Goal: Task Accomplishment & Management: Complete application form

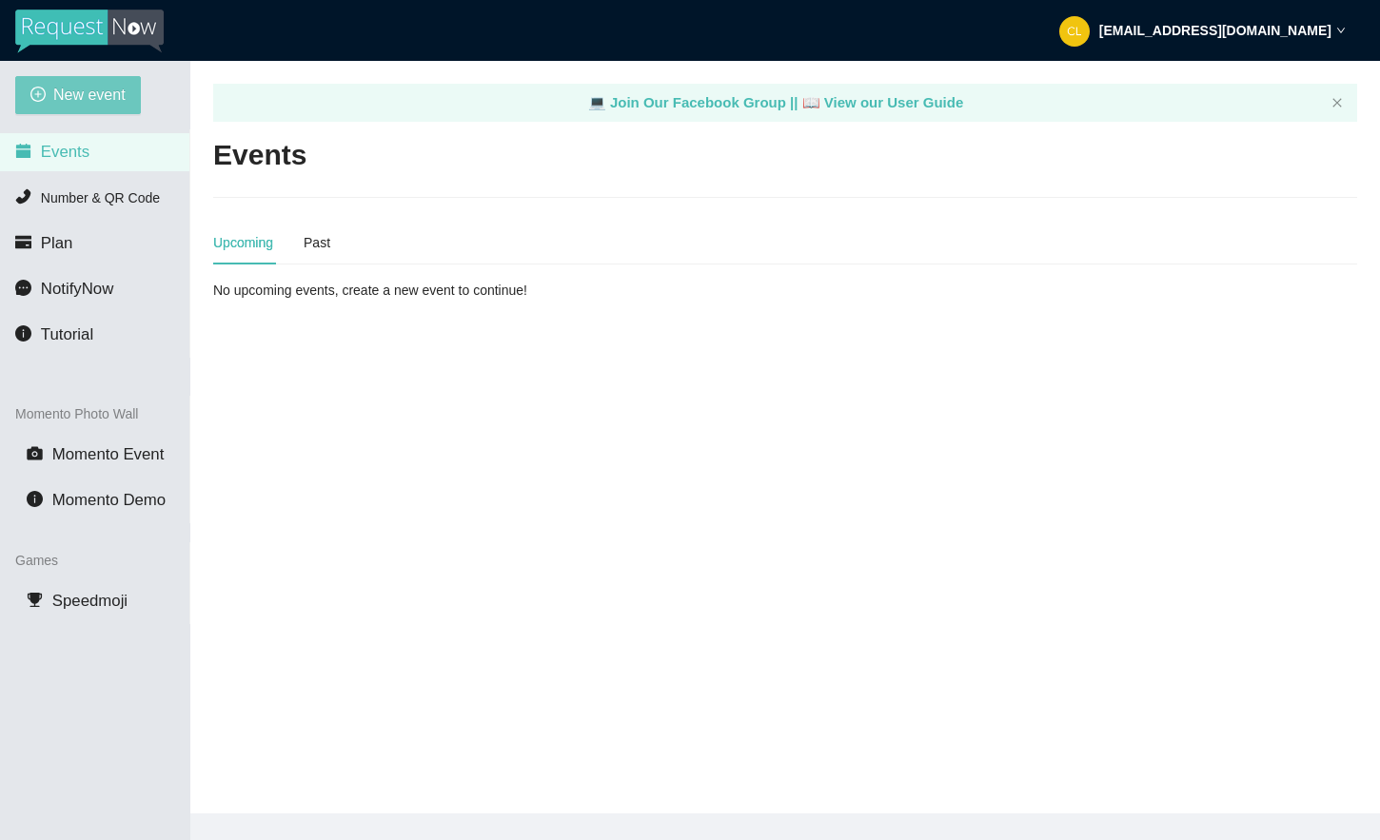
click at [109, 94] on span "New event" at bounding box center [89, 95] width 72 height 24
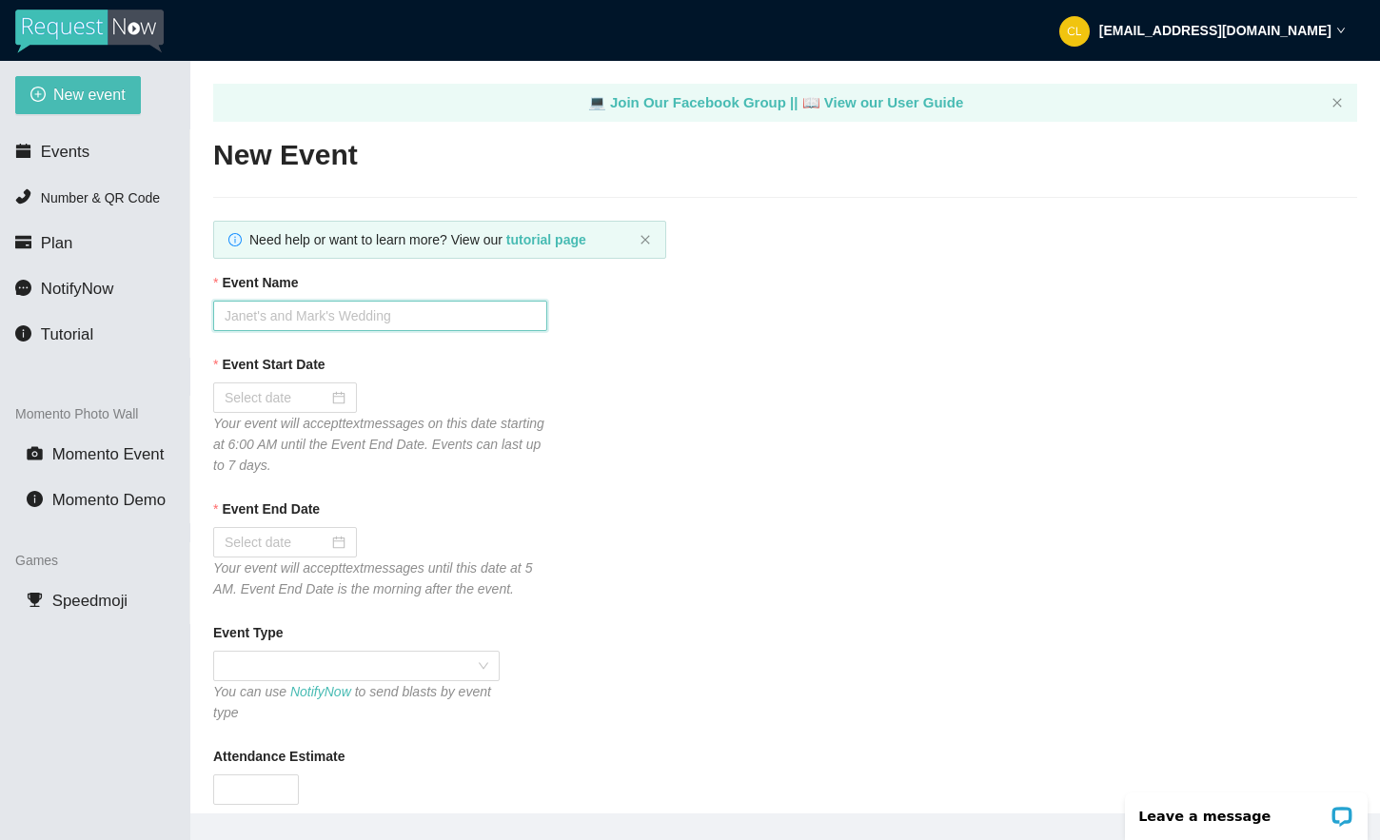
click at [284, 317] on input "Event Name" at bounding box center [380, 316] width 334 height 30
type input "Club Cafe Fridays"
click at [317, 397] on div at bounding box center [285, 397] width 121 height 21
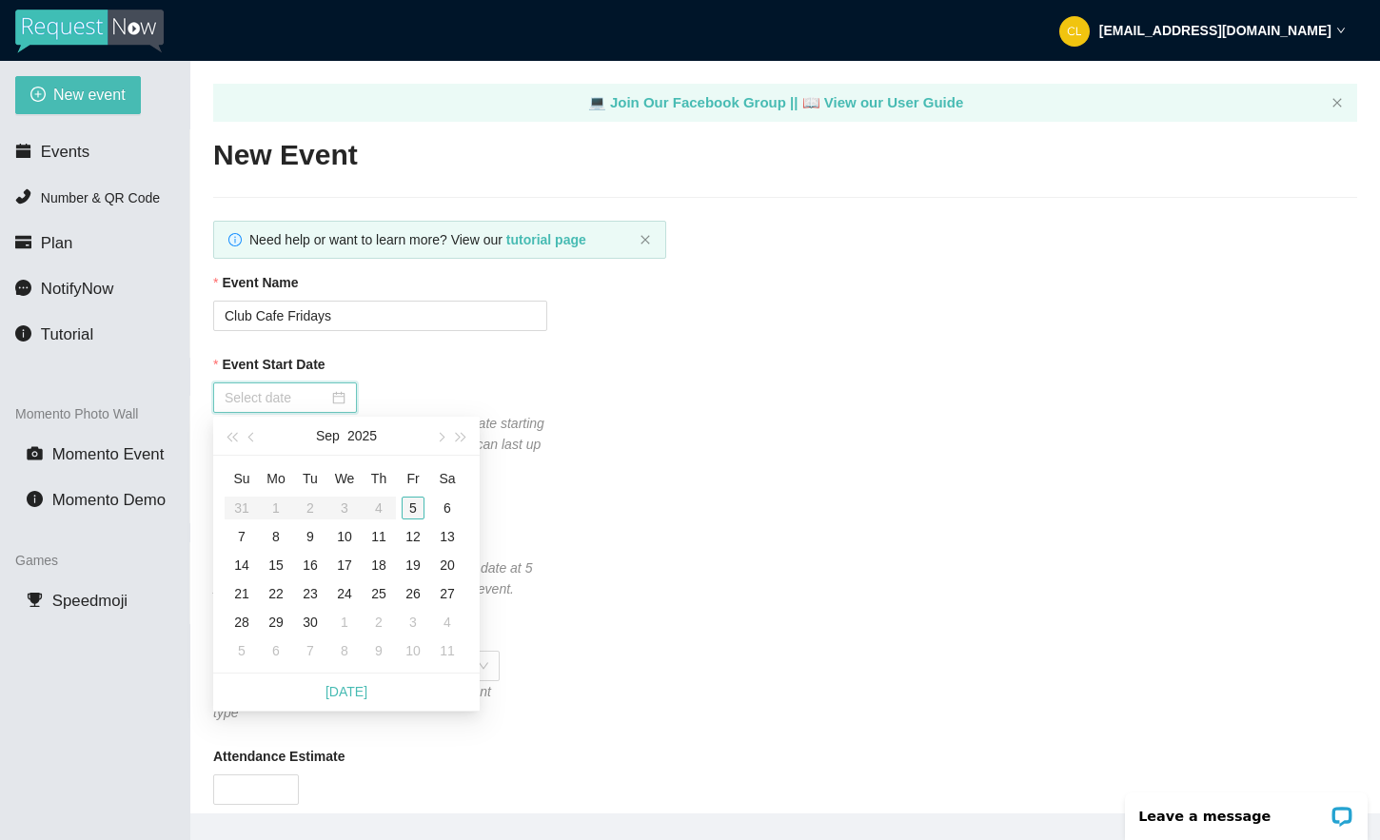
type input "[DATE]"
click at [416, 513] on div "5" at bounding box center [413, 508] width 23 height 23
type input "[DATE]"
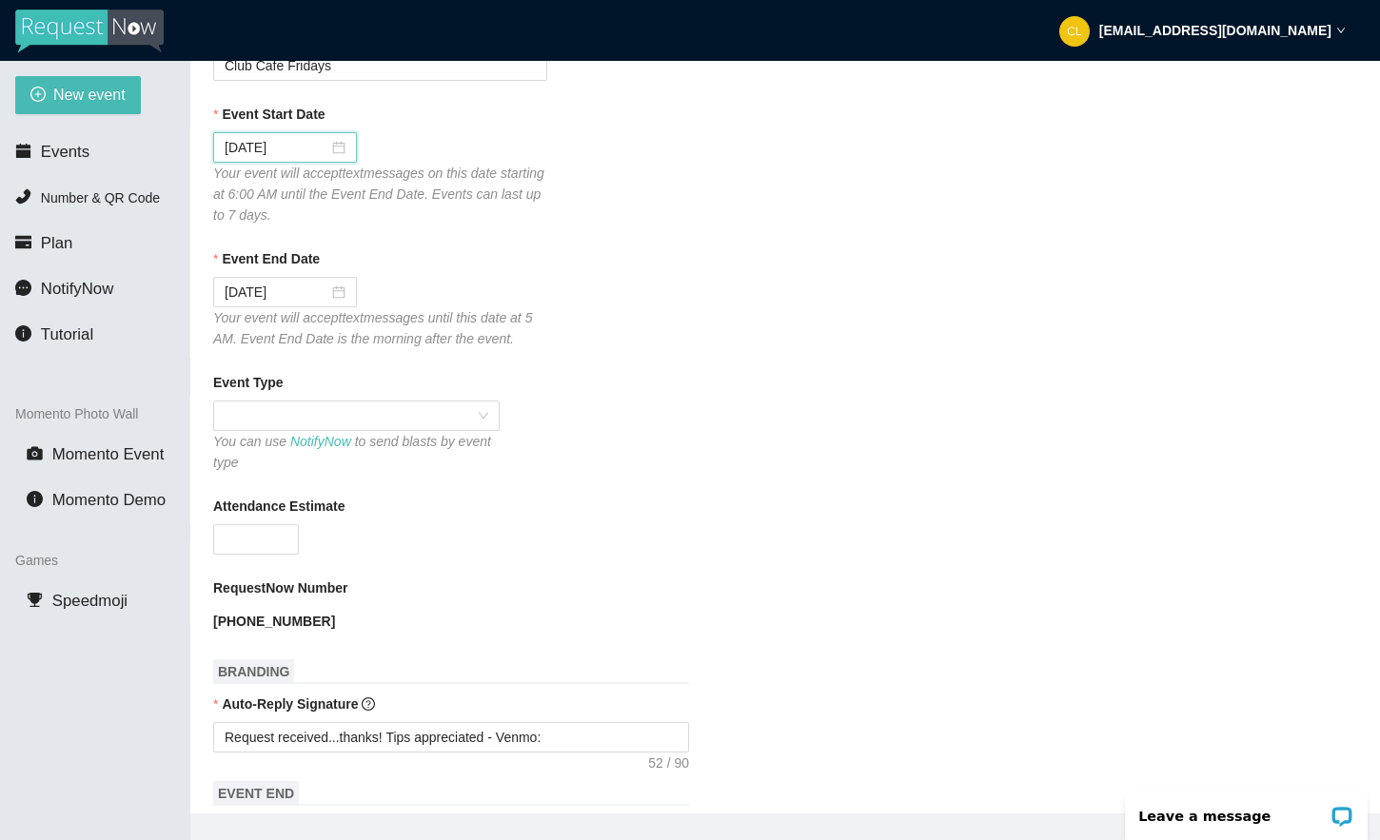
scroll to position [278, 0]
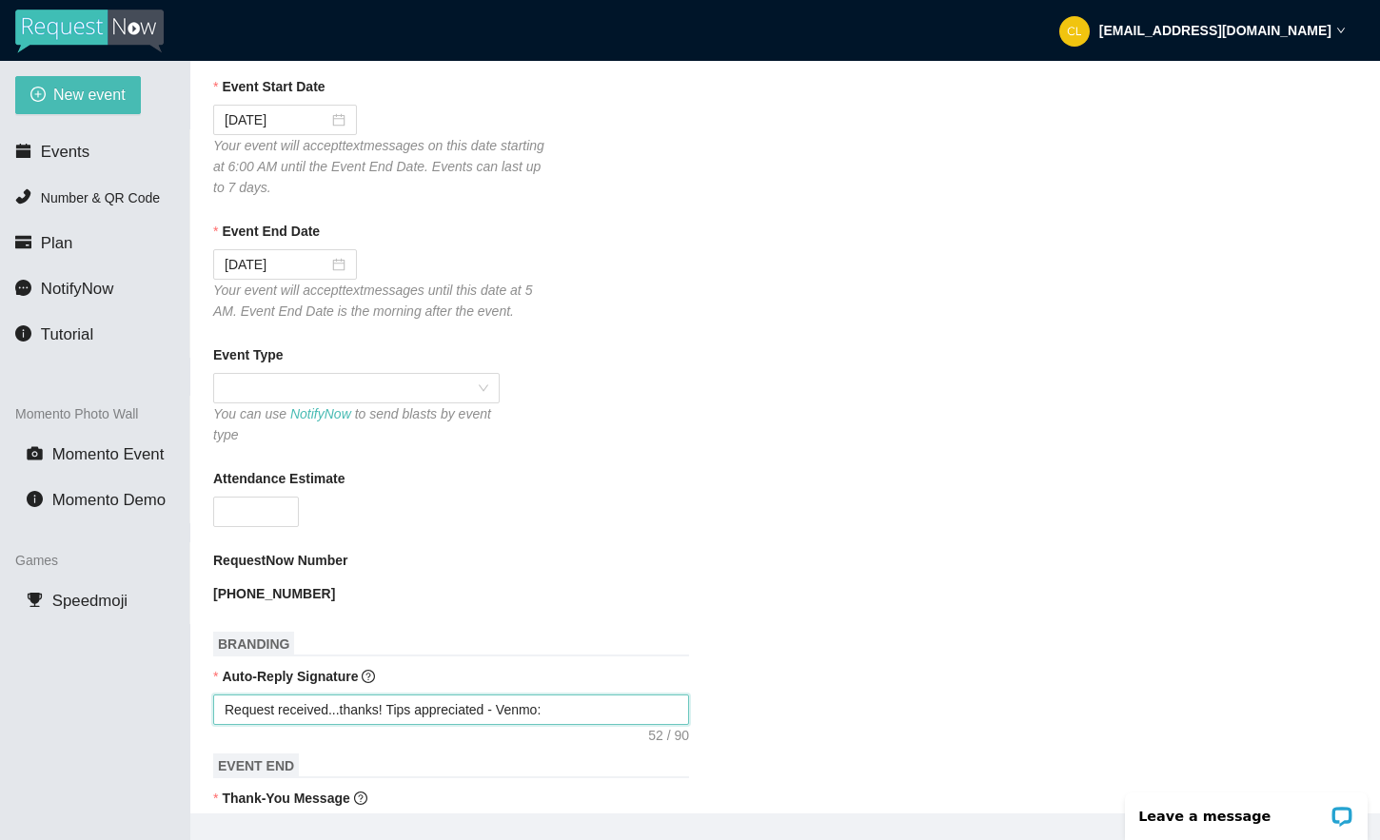
click at [233, 713] on textarea "Request received...thanks! Tips appreciated - Venmo:" at bounding box center [451, 710] width 476 height 30
drag, startPoint x: 332, startPoint y: 710, endPoint x: 202, endPoint y: 696, distance: 131.1
click at [202, 696] on main "💻 Join Our Facebook Group || 📖 View our User Guide New Event Need help or want …" at bounding box center [784, 437] width 1189 height 753
type textarea "K...thanks! Tips appreciated - Venmo:"
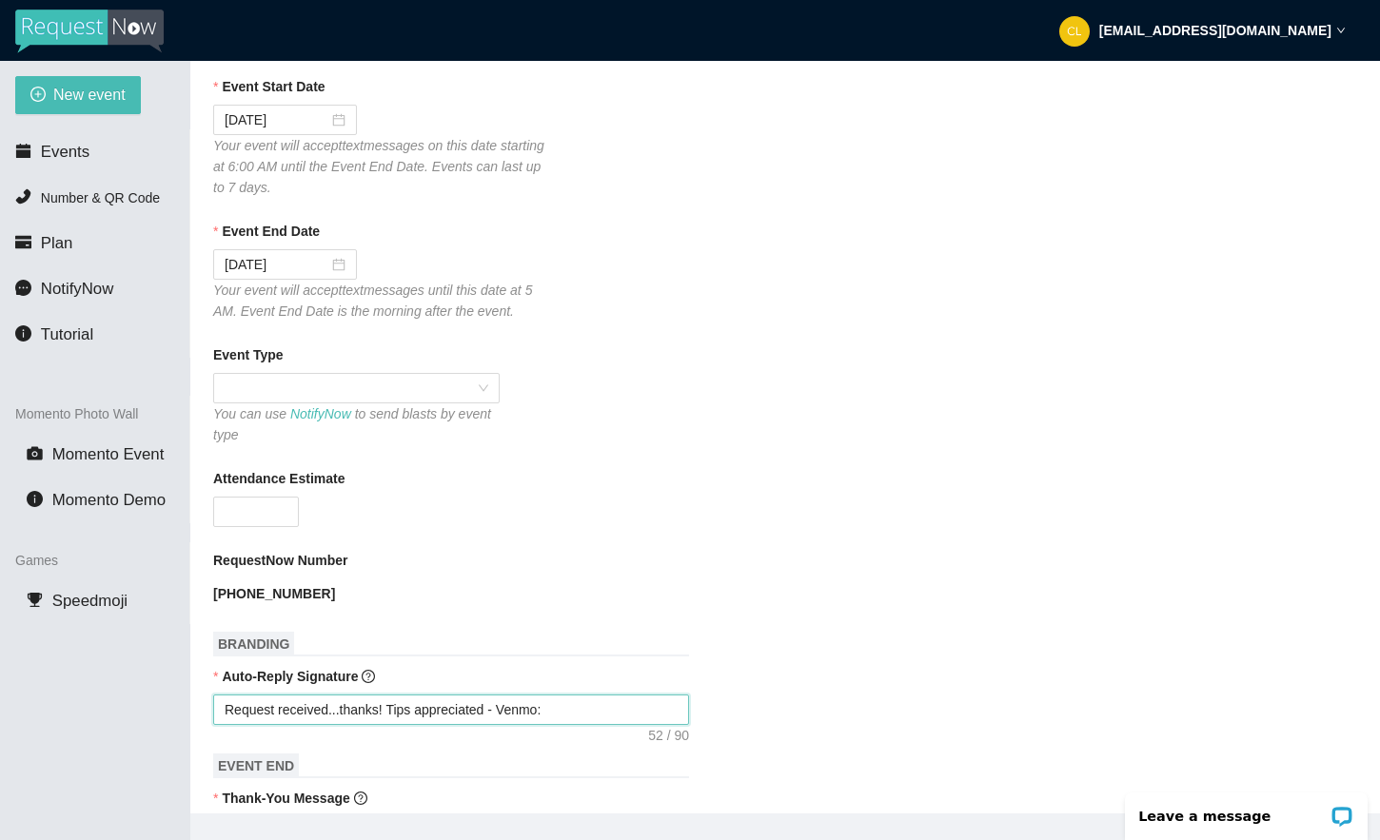
type textarea "K...thanks! Tips appreciated - Venmo:"
type textarea "K ...thanks! Tips appreciated - Venmo:"
type textarea "K P...thanks! Tips appreciated - Venmo:"
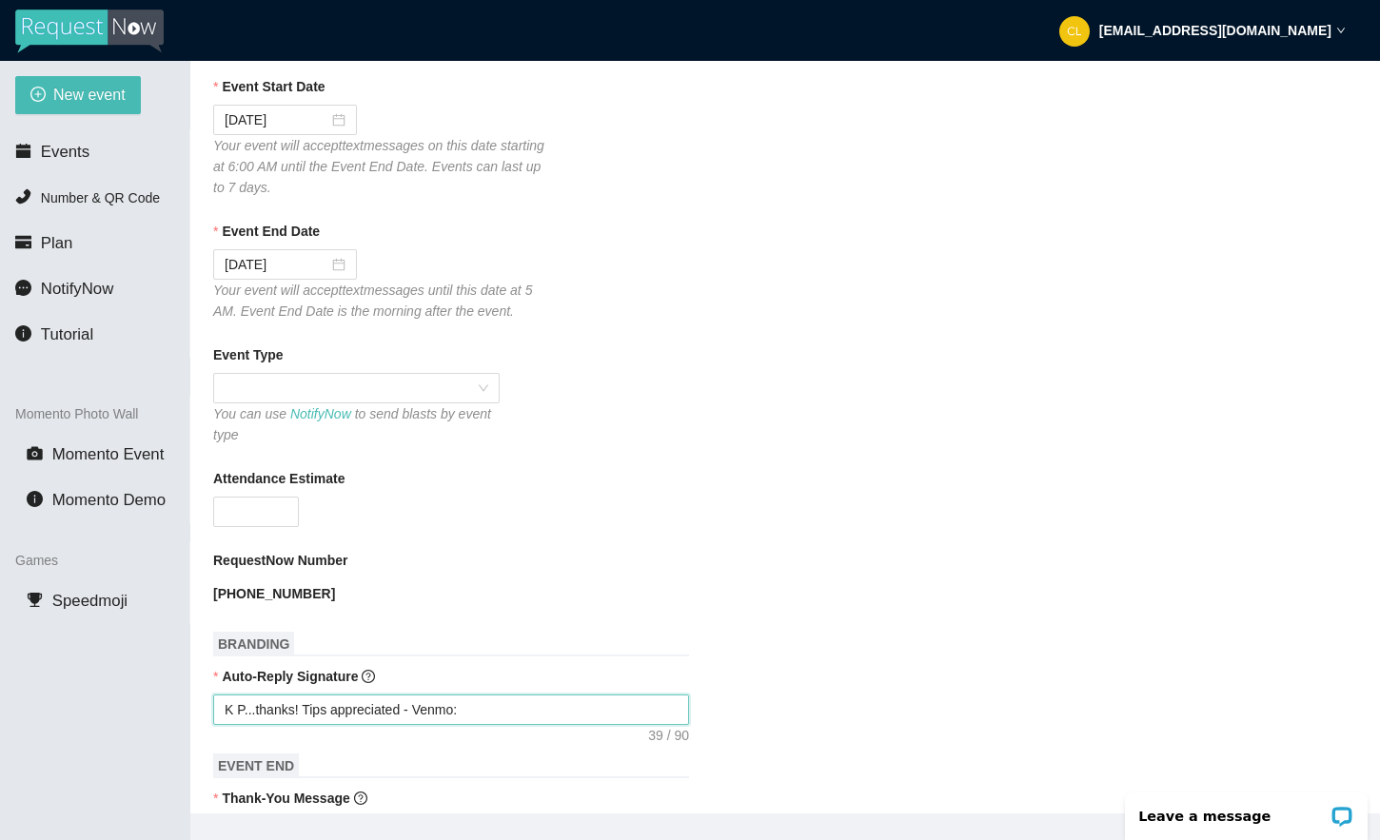
type textarea "K Po...thanks! Tips appreciated - Venmo:"
type textarea "K Pop...thanks! Tips appreciated - Venmo:"
type textarea "K Pop ...thanks! Tips appreciated - Venmo:"
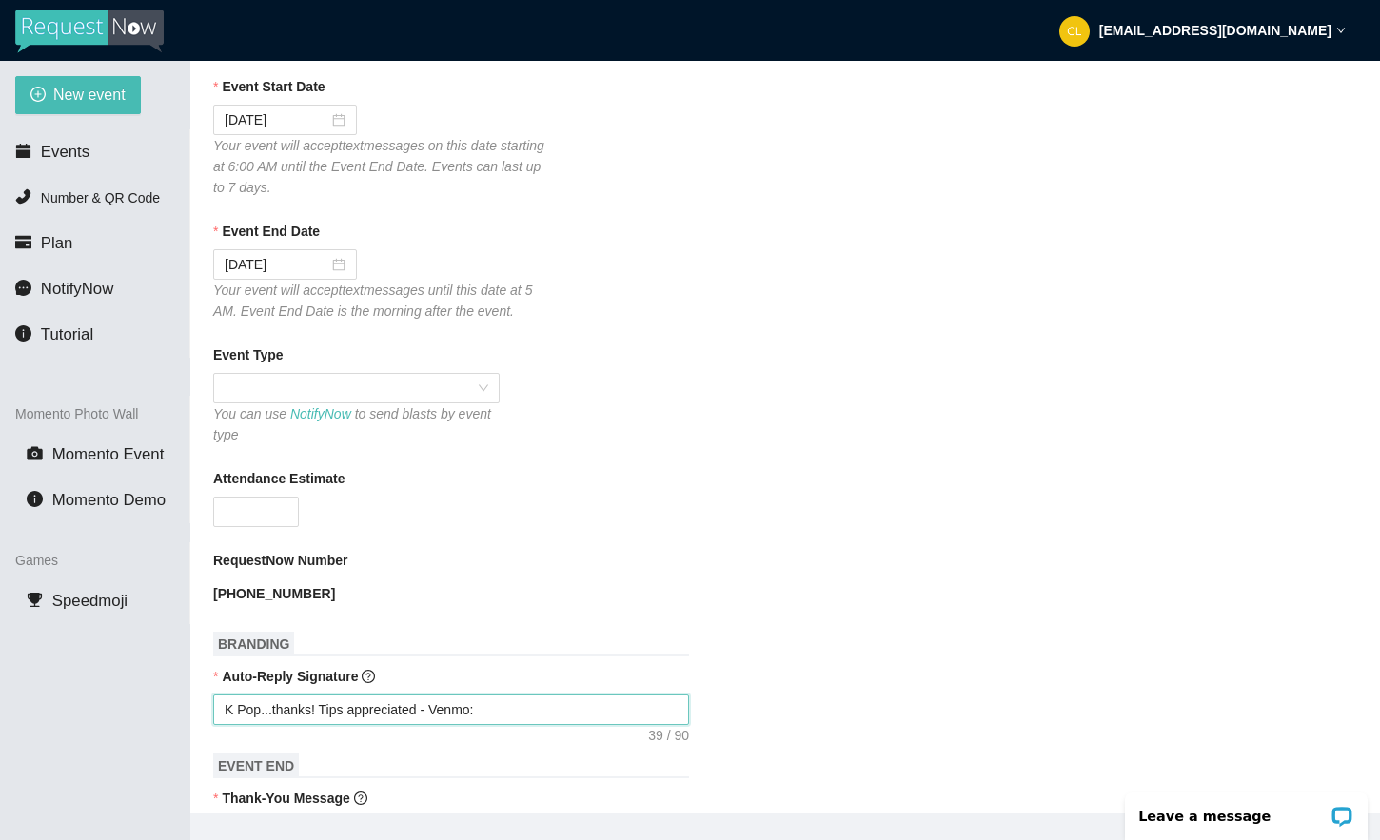
type textarea "K Pop ...thanks! Tips appreciated - Venmo:"
type textarea "K Pop R...thanks! Tips appreciated - Venmo:"
type textarea "K Pop Re...thanks! Tips appreciated - Venmo:"
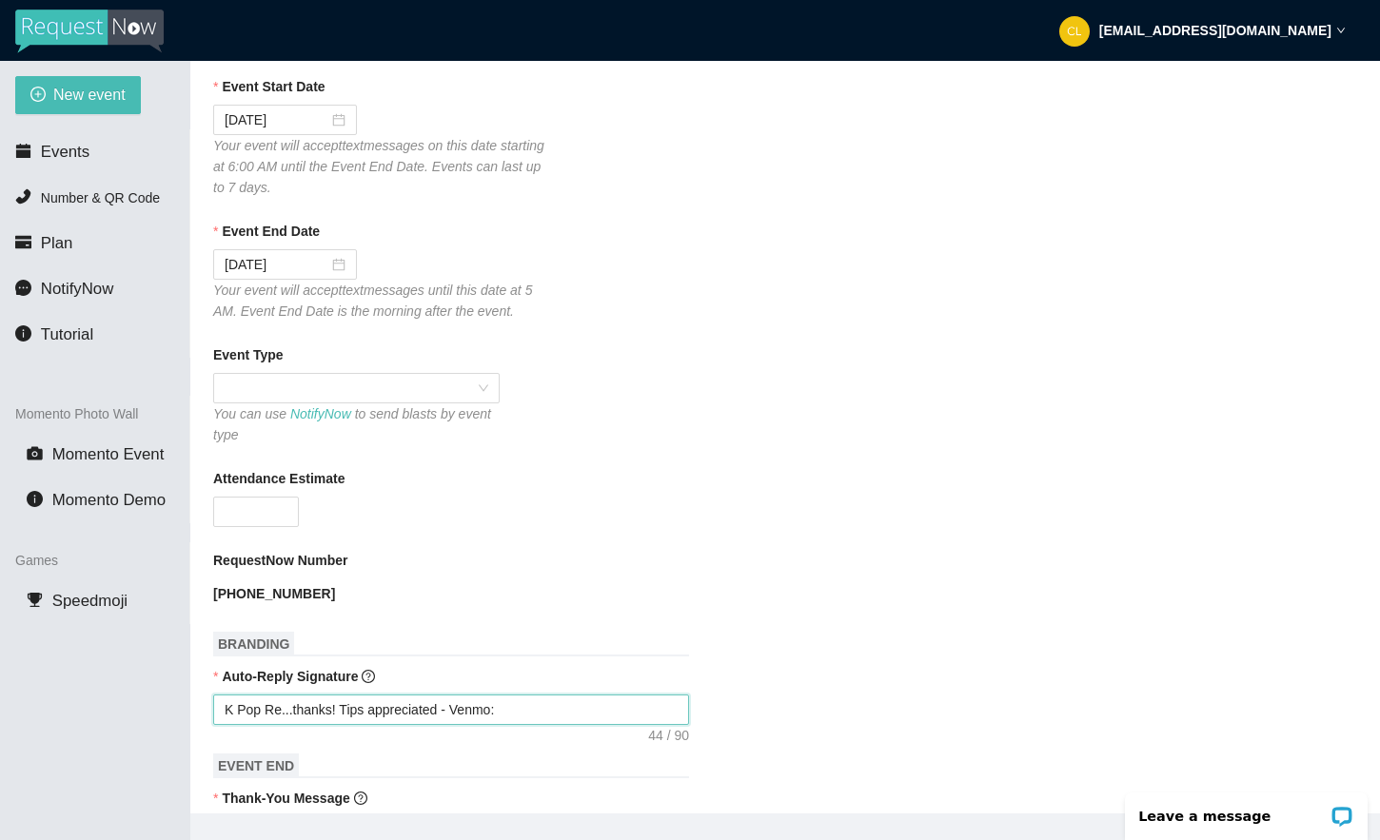
type textarea "K Pop Req...thanks! Tips appreciated - Venmo:"
type textarea "K Pop Requ...thanks! Tips appreciated - Venmo:"
type textarea "K Pop Reque...thanks! Tips appreciated - Venmo:"
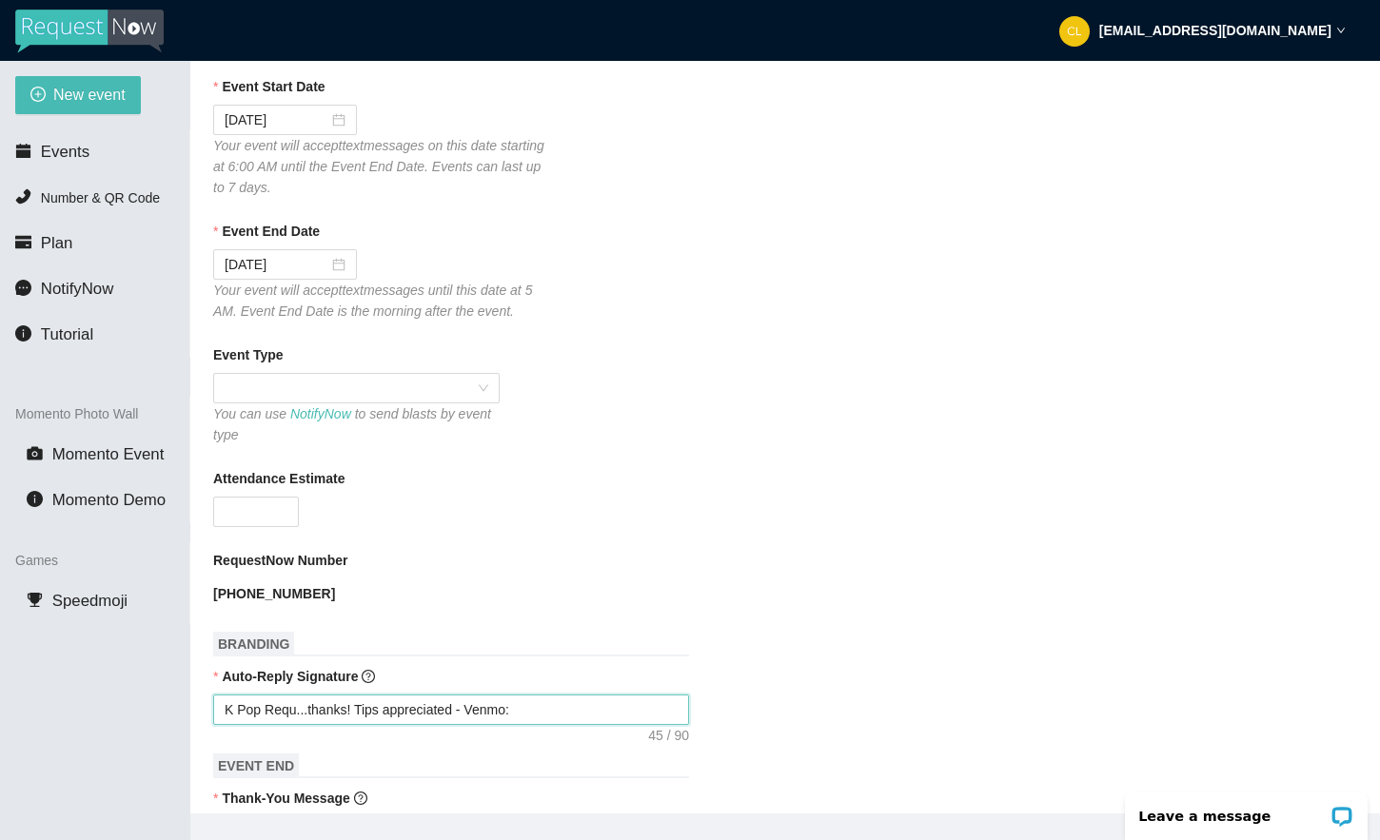
type textarea "K Pop Reque...thanks! Tips appreciated - Venmo:"
type textarea "K Pop Reques...thanks! Tips appreciated - Venmo:"
type textarea "K Pop Request...thanks! Tips appreciated - Venmo:"
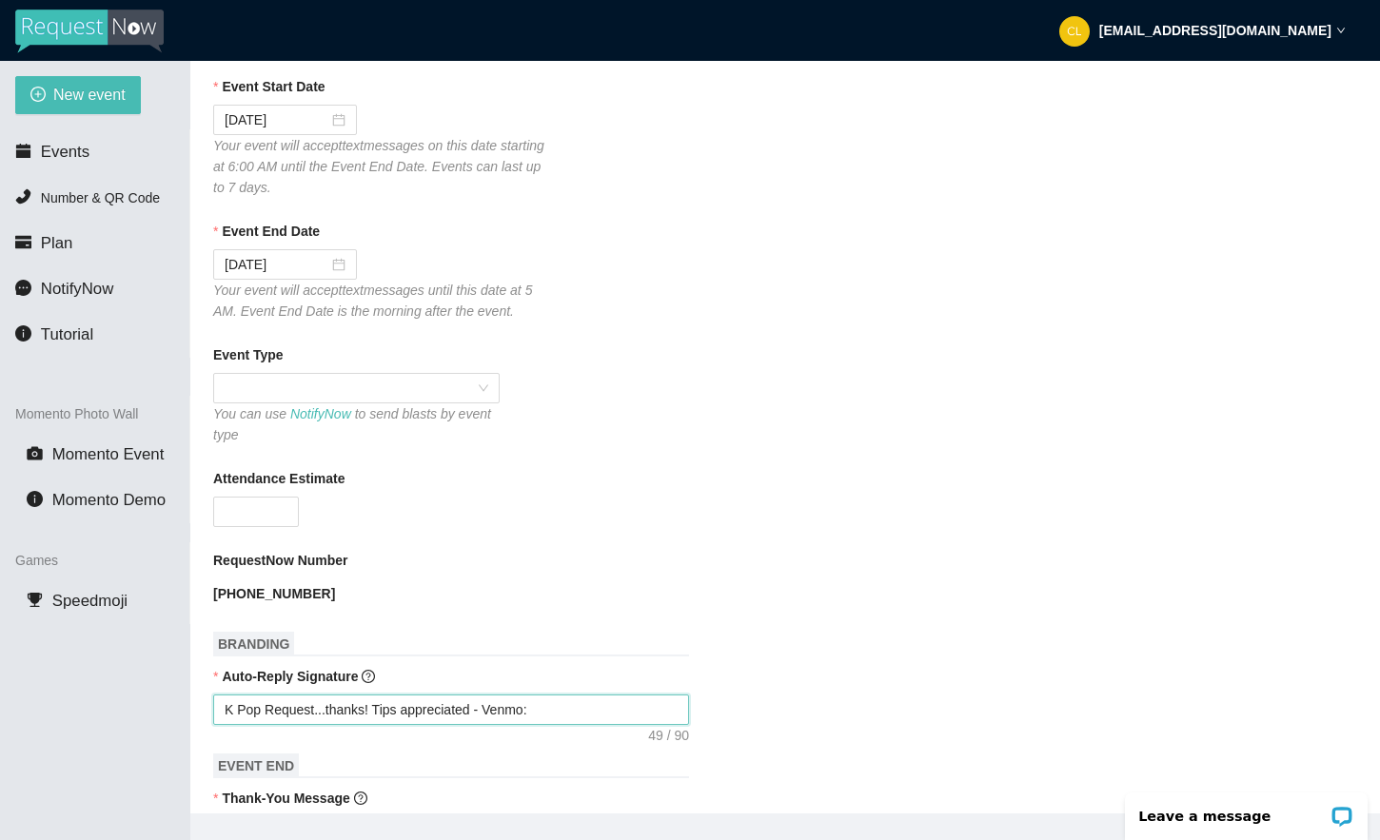
type textarea "K Pop Requests...thanks! Tips appreciated - Venmo:"
type textarea "K Pop Requests ...thanks! Tips appreciated - Venmo:"
type textarea "K Pop Requests o...thanks! Tips appreciated - Venmo:"
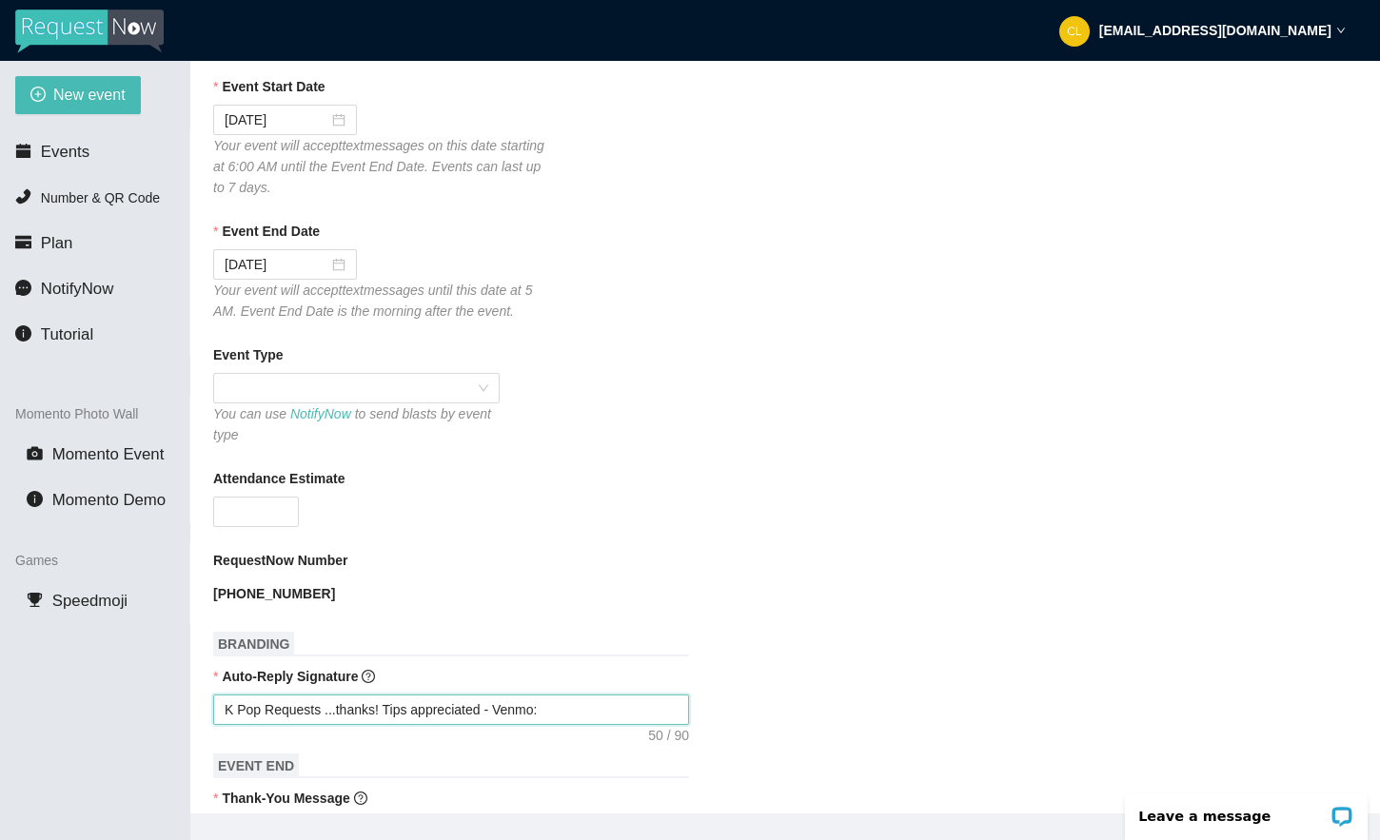
type textarea "K Pop Requests o...thanks! Tips appreciated - Venmo:"
type textarea "K Pop Requests on...thanks! Tips appreciated - Venmo:"
type textarea "K Pop Requests onl...thanks! Tips appreciated - Venmo:"
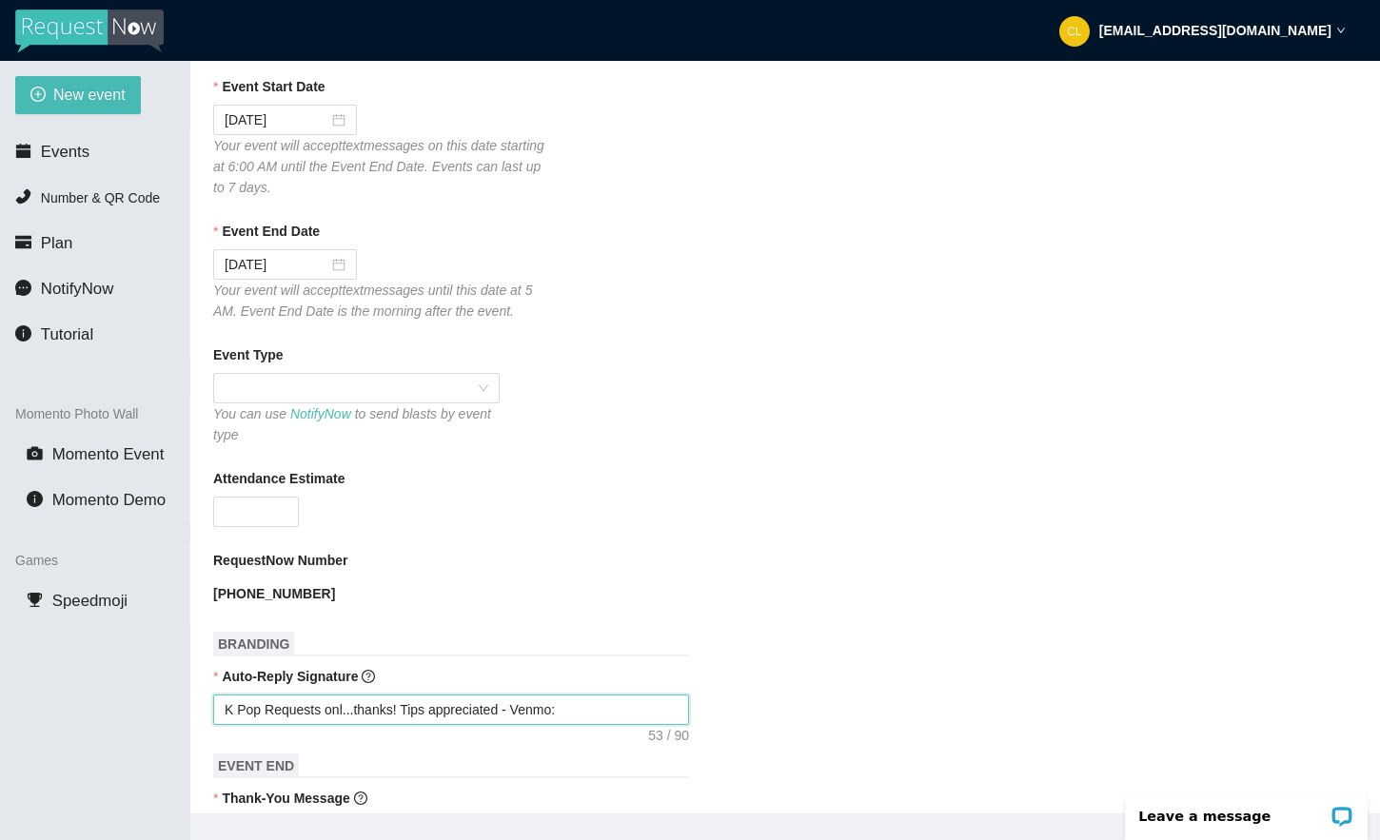
type textarea "K Pop Requests only...thanks! Tips appreciated - Venmo:"
type textarea "K Pop Requests only ...thanks! Tips appreciated - Venmo:"
type textarea "K Pop Requests only t...thanks! Tips appreciated - Venmo:"
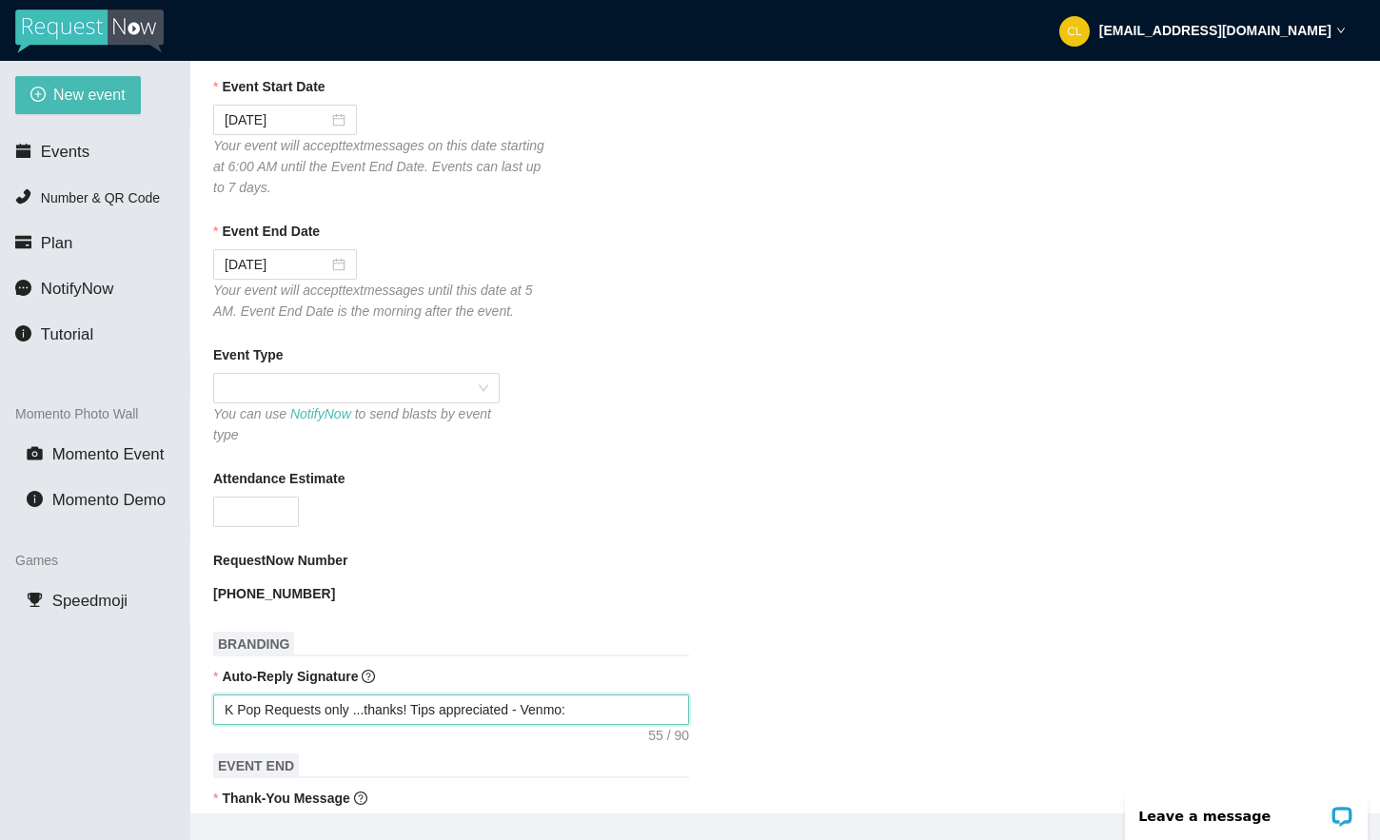
type textarea "K Pop Requests only t...thanks! Tips appreciated - Venmo:"
type textarea "K Pop Requests only to...thanks! Tips appreciated - Venmo:"
type textarea "K Pop Requests only ton...thanks! Tips appreciated - Venmo:"
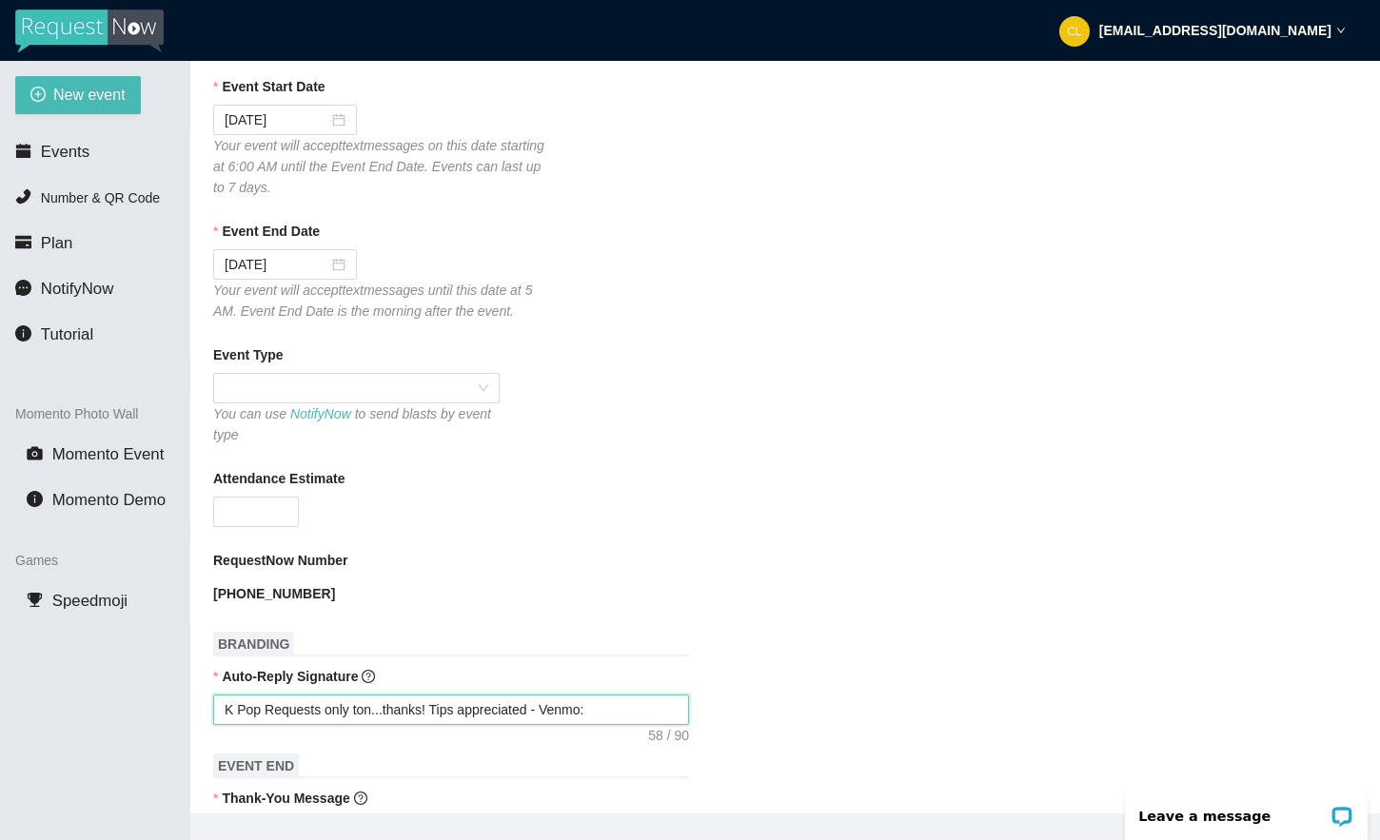
type textarea "K Pop Requests only [PERSON_NAME]...thanks! Tips appreciated - Venmo:"
type textarea "K Pop Requests only tonig...thanks! Tips appreciated - Venmo:"
type textarea "K Pop Requests only tonigh...thanks! Tips appreciated - Venmo:"
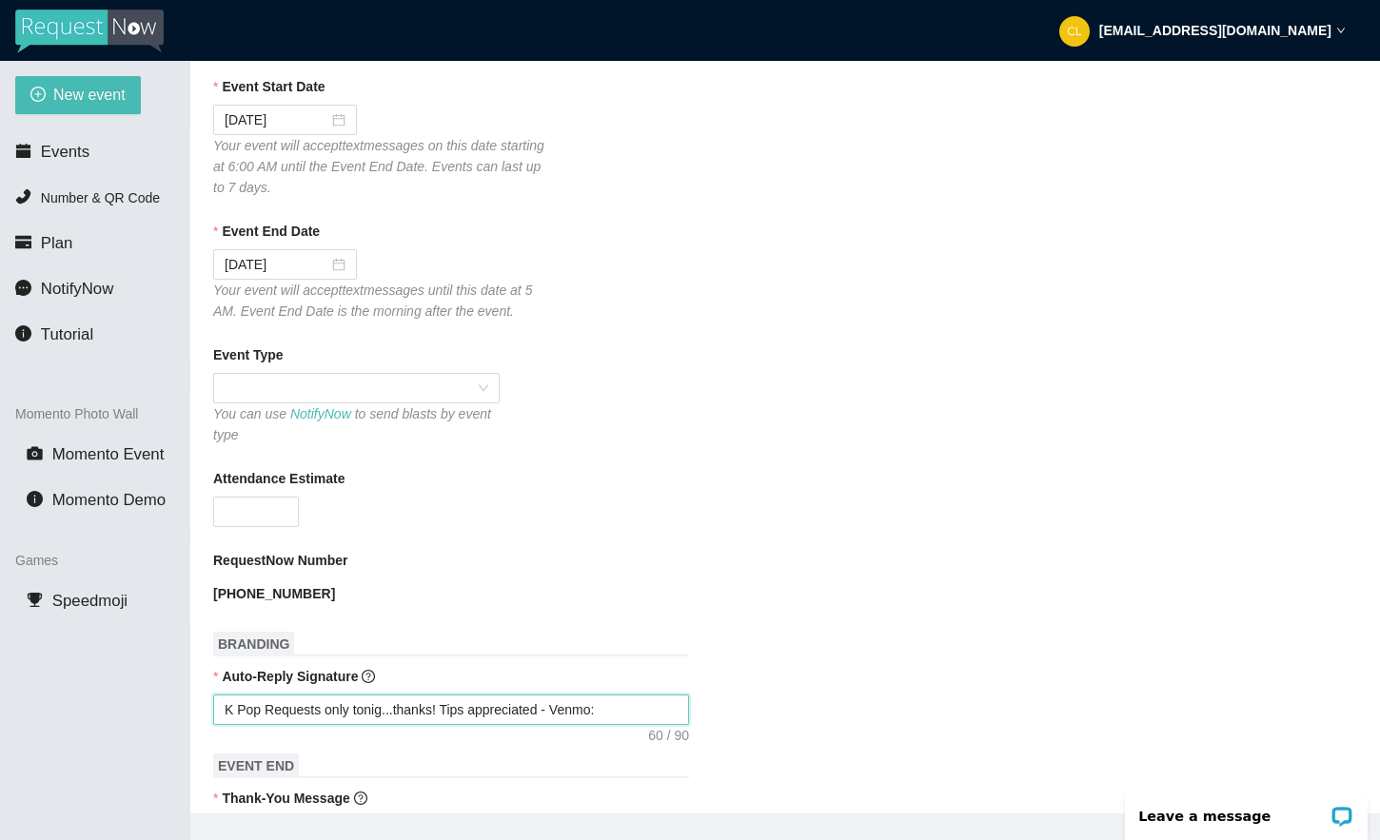
type textarea "K Pop Requests only tonigh...thanks! Tips appreciated - Venmo:"
type textarea "K Pop Requests only tonight...thanks! Tips appreciated - Venmo:"
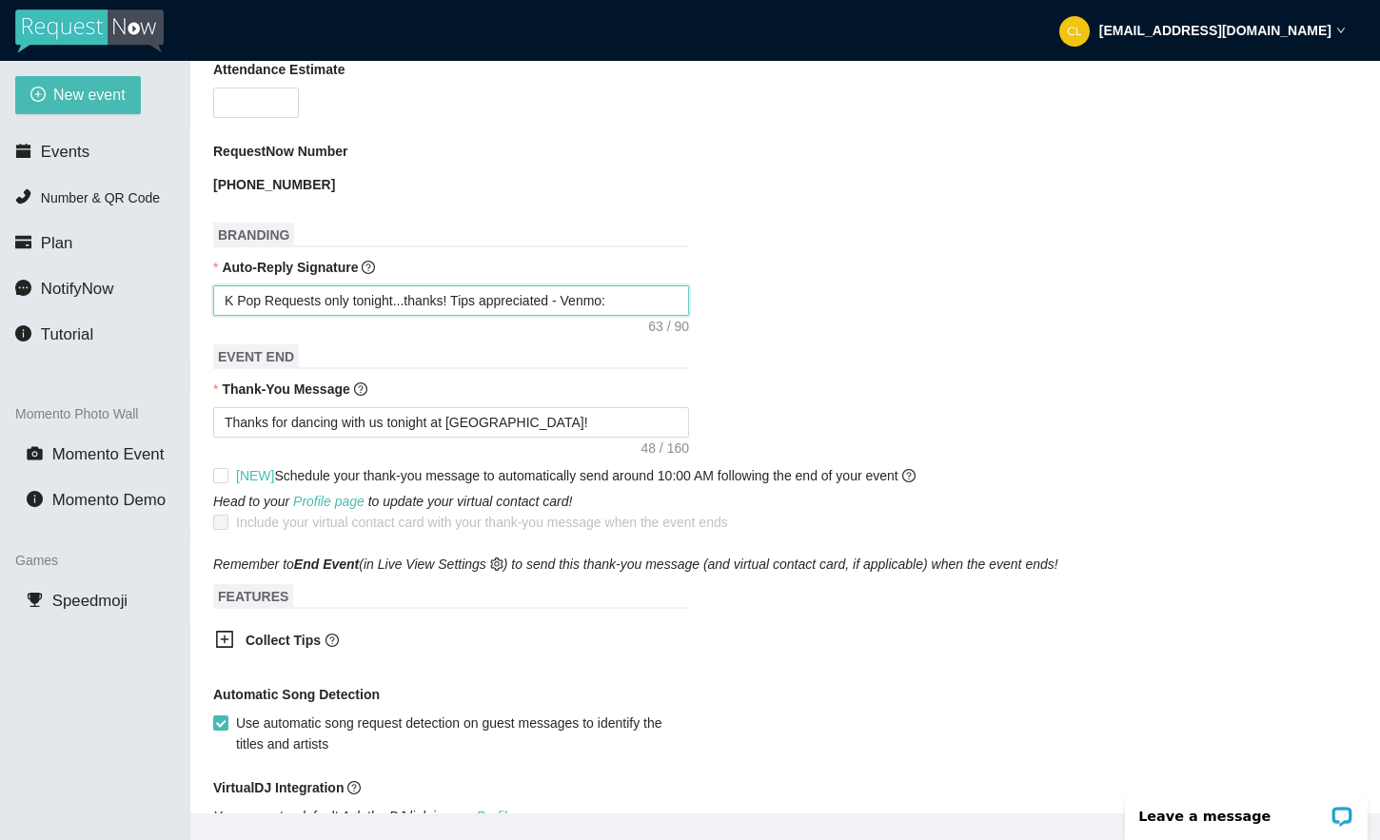
scroll to position [664, 0]
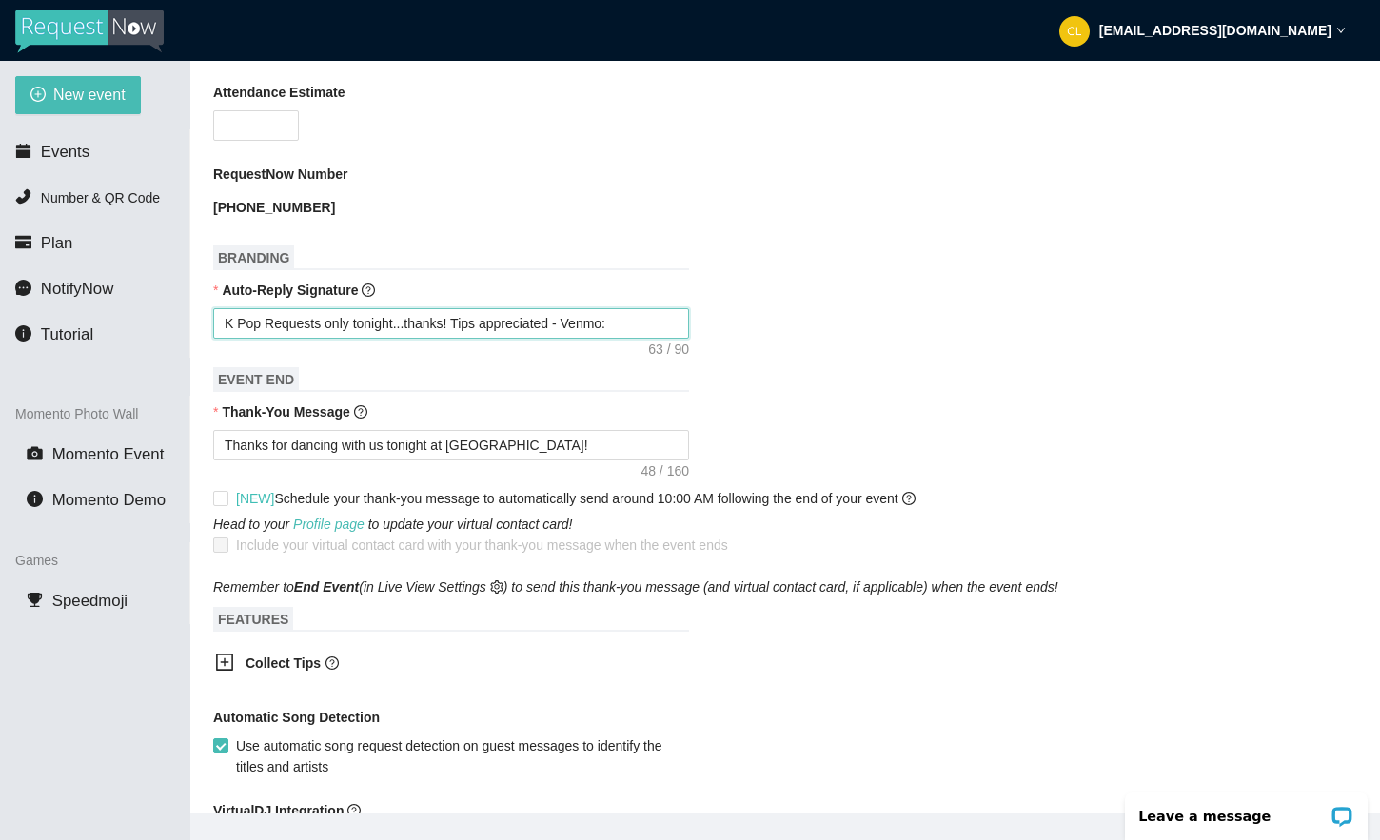
type textarea "K Pop Requests only tonight...thanks! Tips appreciated - Venmo:"
click at [258, 667] on b "Collect Tips" at bounding box center [282, 663] width 75 height 15
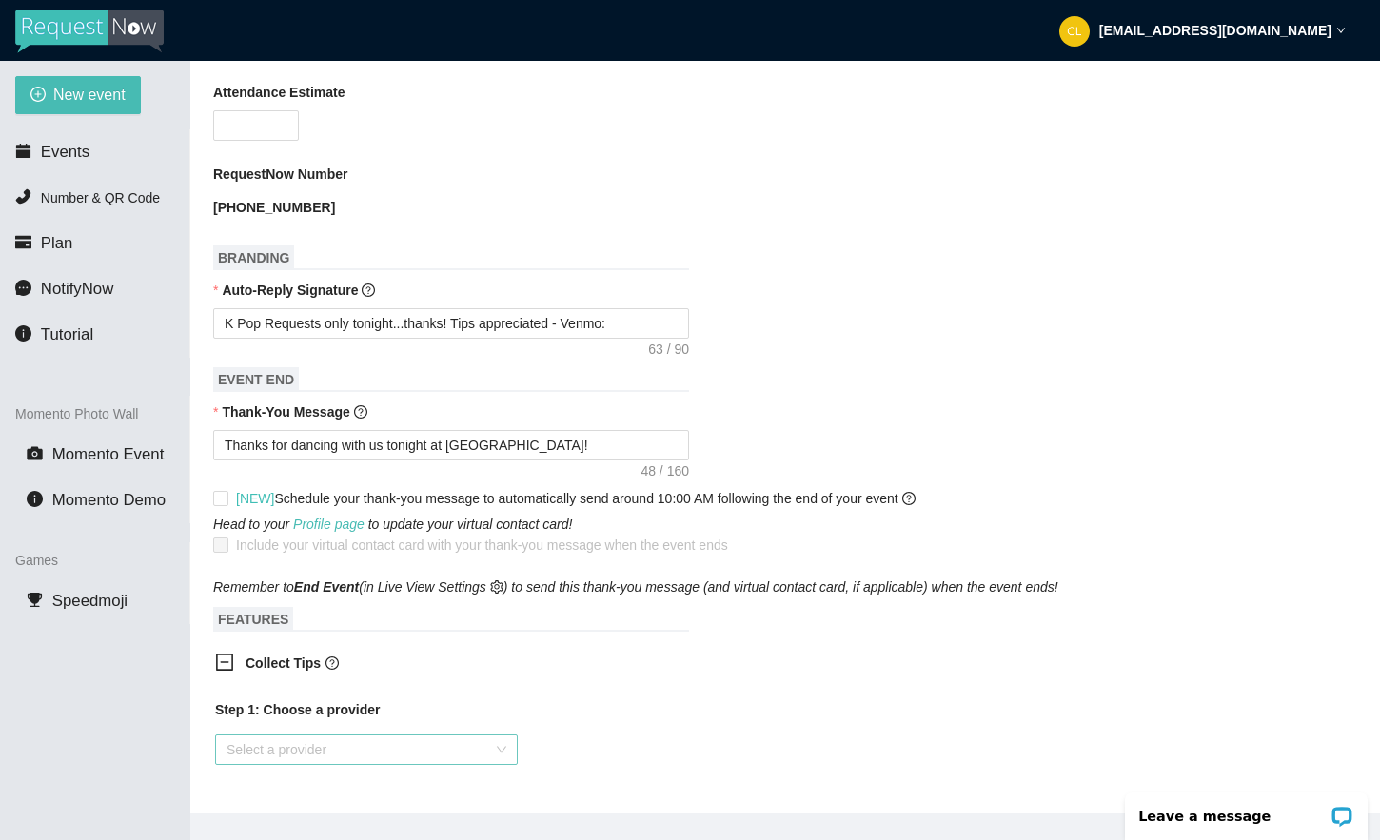
click at [315, 749] on input "search" at bounding box center [359, 749] width 266 height 29
click at [281, 817] on div "Venmo" at bounding box center [366, 818] width 280 height 21
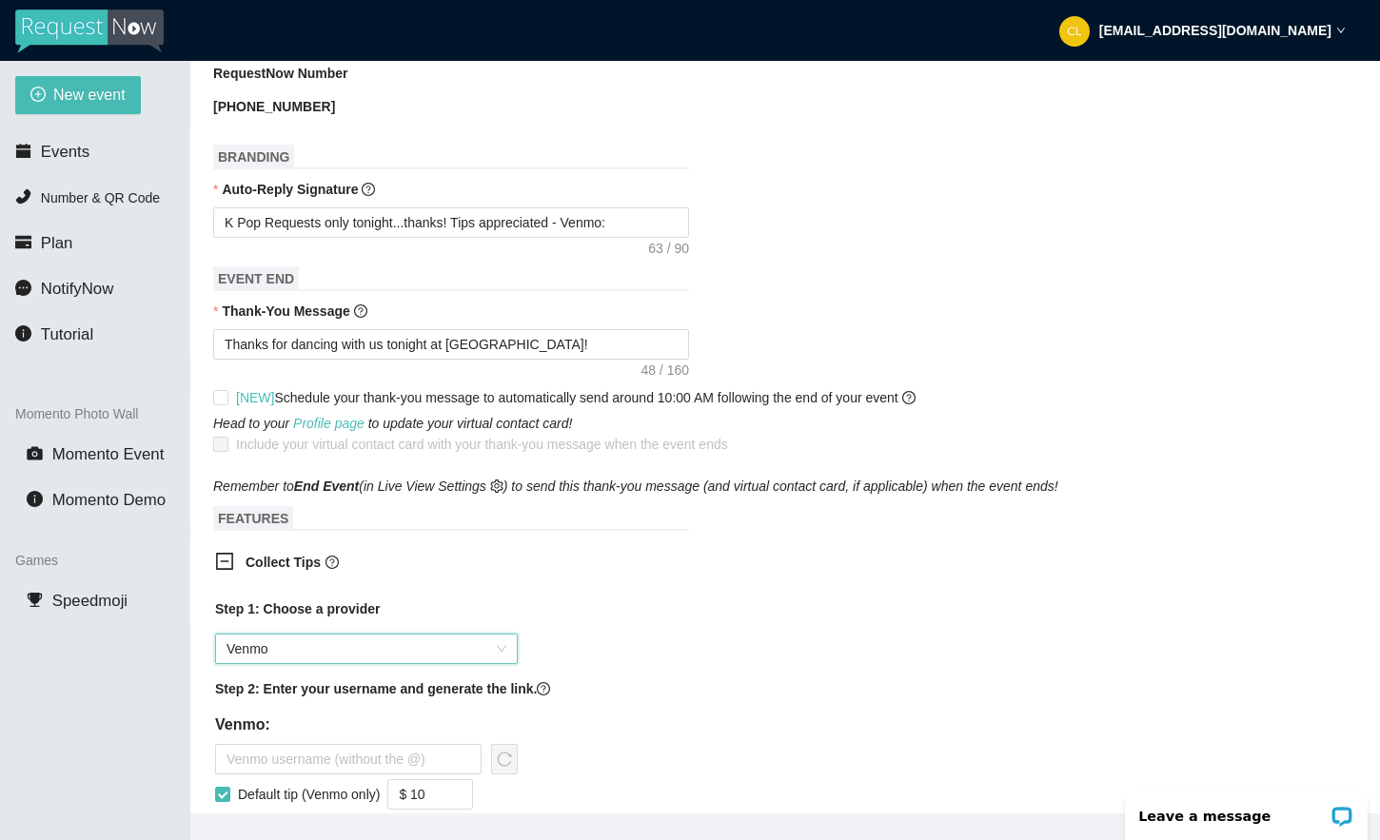
scroll to position [778, 0]
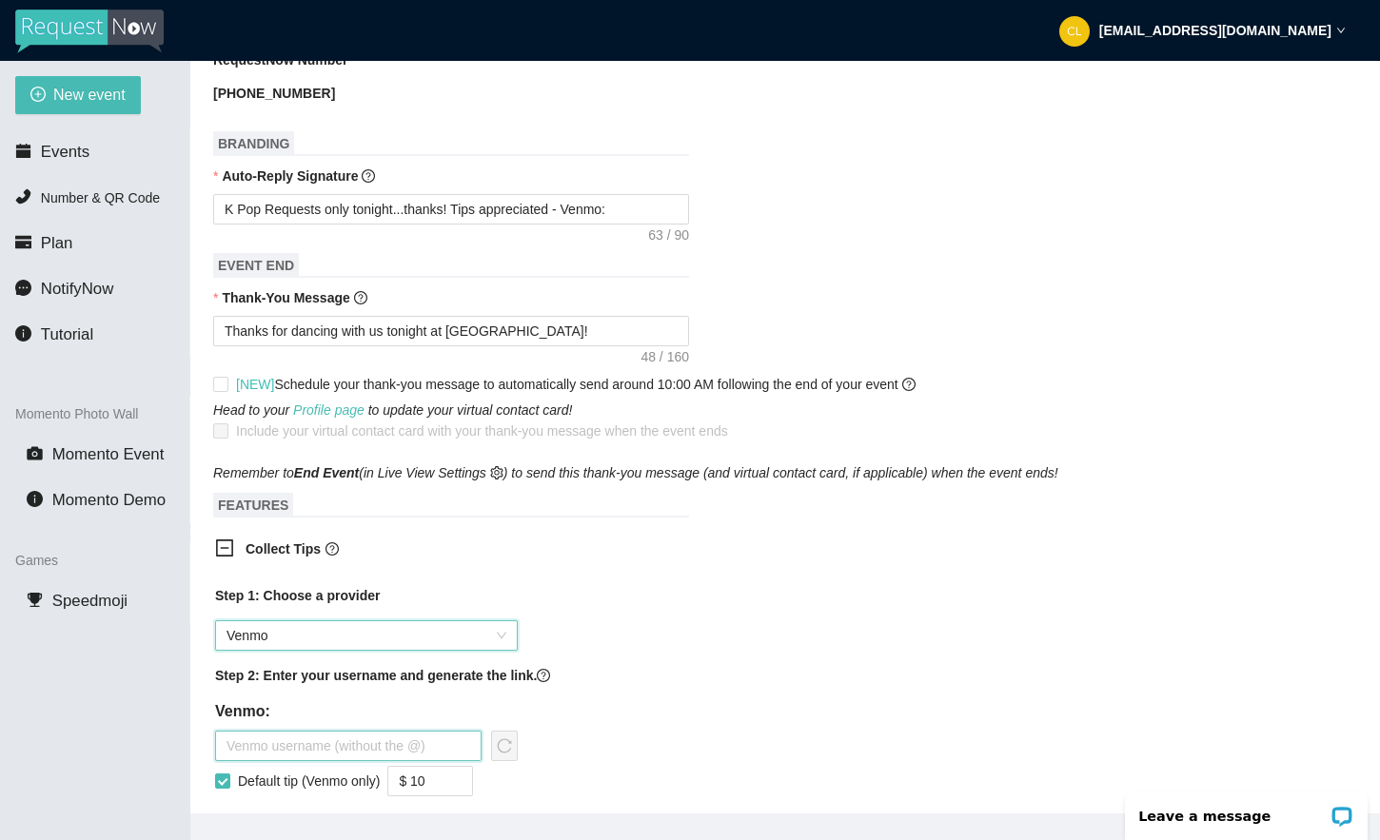
click at [292, 747] on input "text" at bounding box center [348, 746] width 266 height 30
type input "steviepsyclone"
click at [512, 749] on span "reload" at bounding box center [504, 745] width 25 height 15
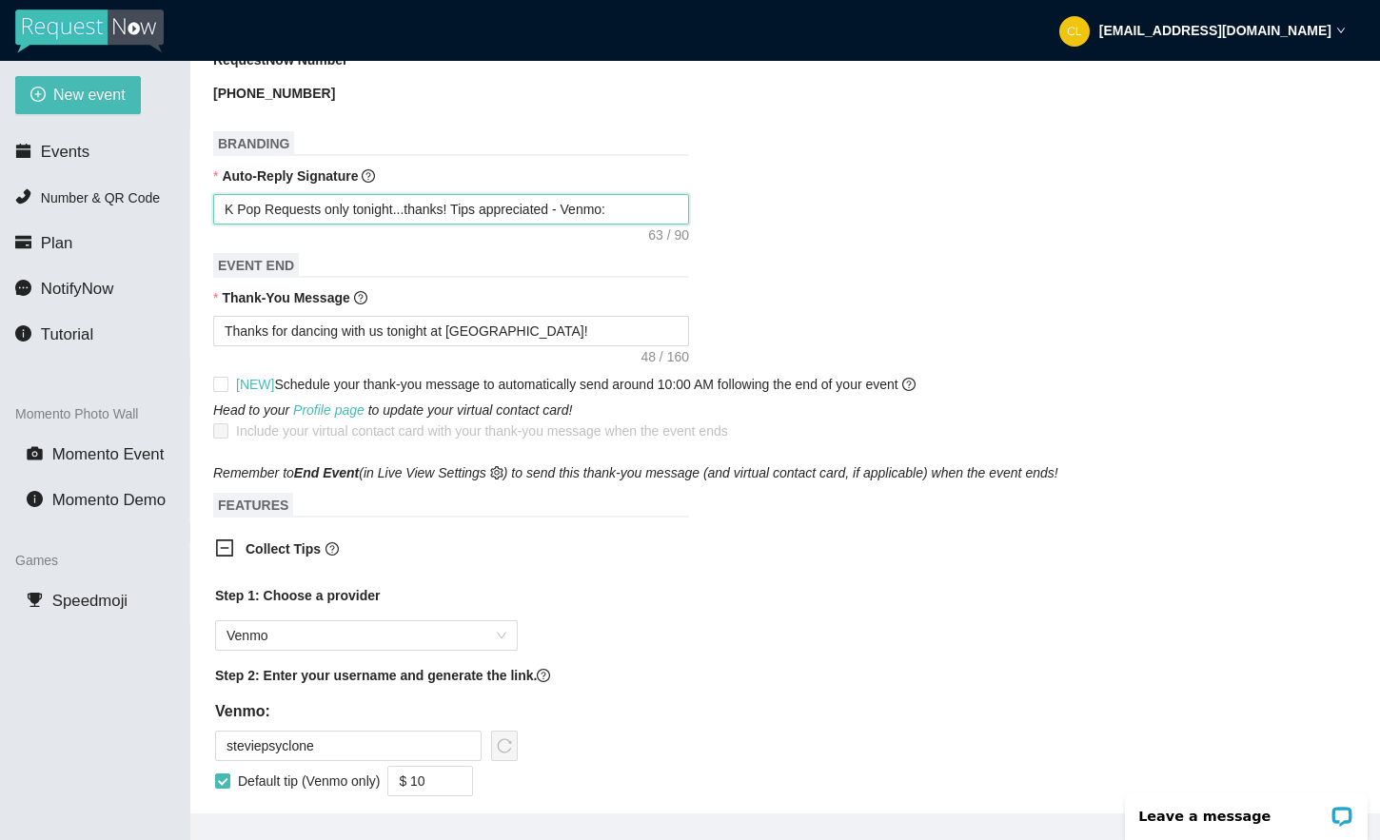
click at [659, 197] on textarea "K Pop Requests only tonight...thanks! Tips appreciated - Venmo:" at bounding box center [451, 209] width 476 height 30
click at [649, 212] on textarea "K Pop Requests only tonight...thanks! Tips appreciated - Venmo:" at bounding box center [451, 209] width 476 height 30
type textarea "K Pop Requests only tonight...thanks! Tips appreciated - Venmo:"
paste textarea
type textarea "K Pop Requests only tonight...thanks! Tips appreciated - Venmo:"
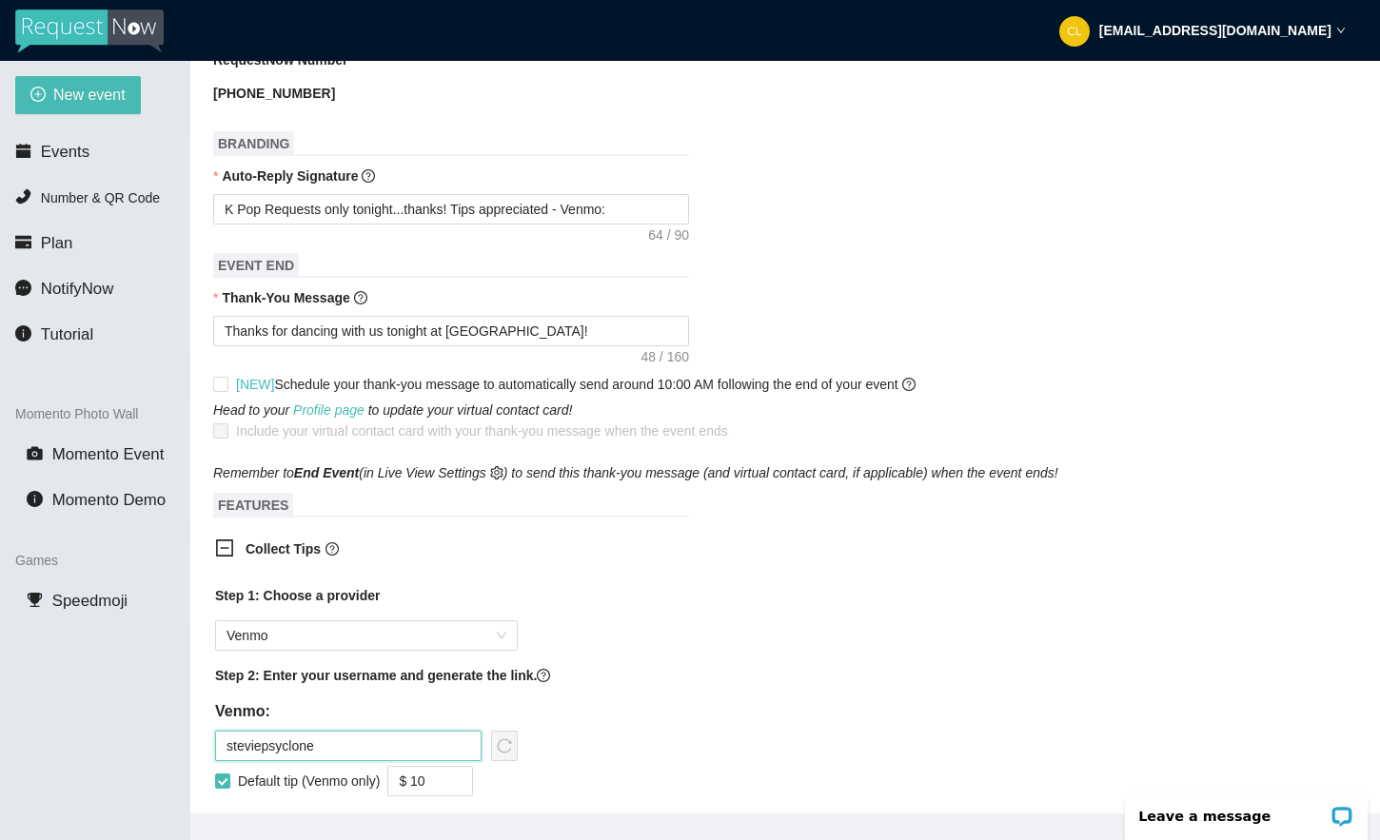
click at [345, 737] on input "steviepsyclone" at bounding box center [348, 746] width 266 height 30
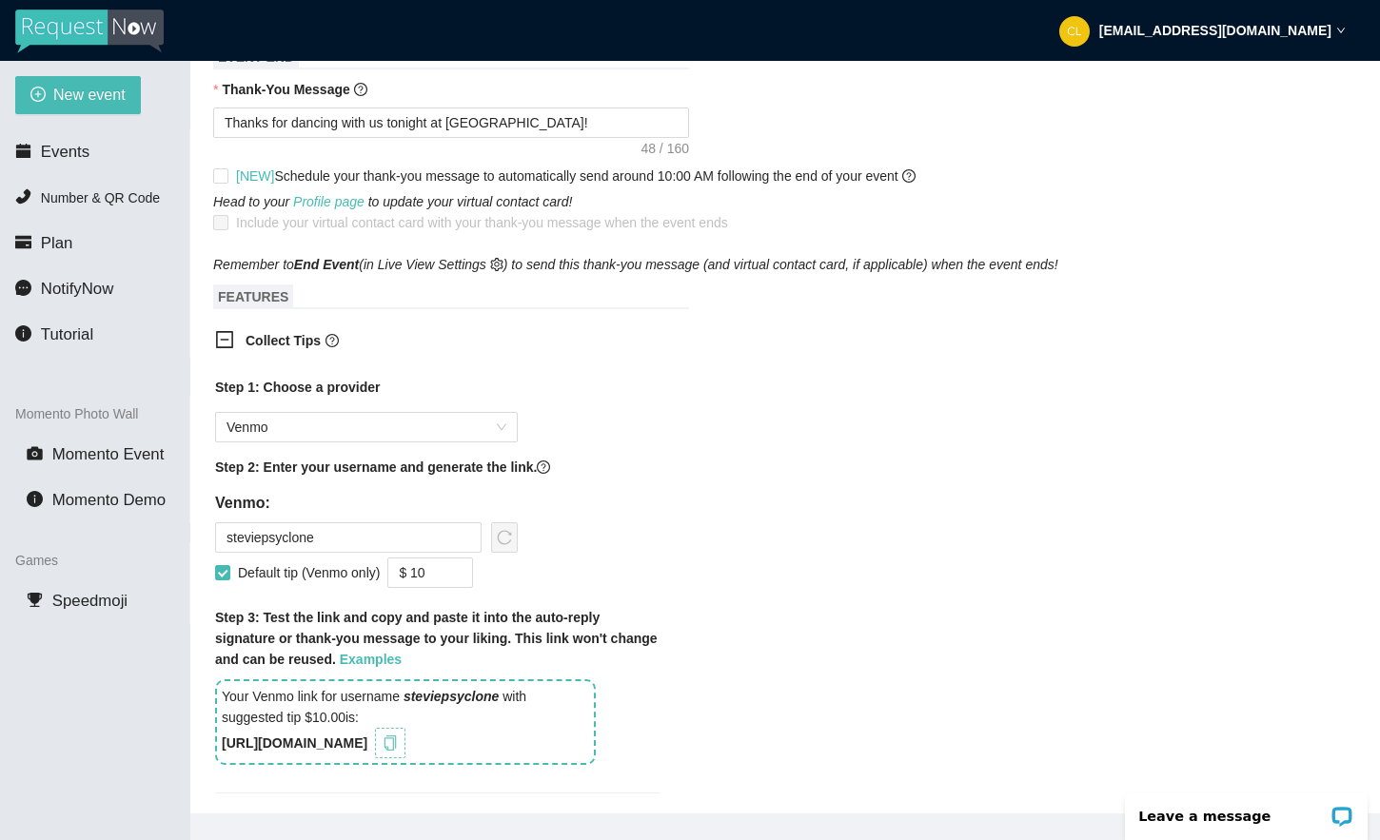
click at [397, 749] on icon "copy" at bounding box center [390, 742] width 12 height 15
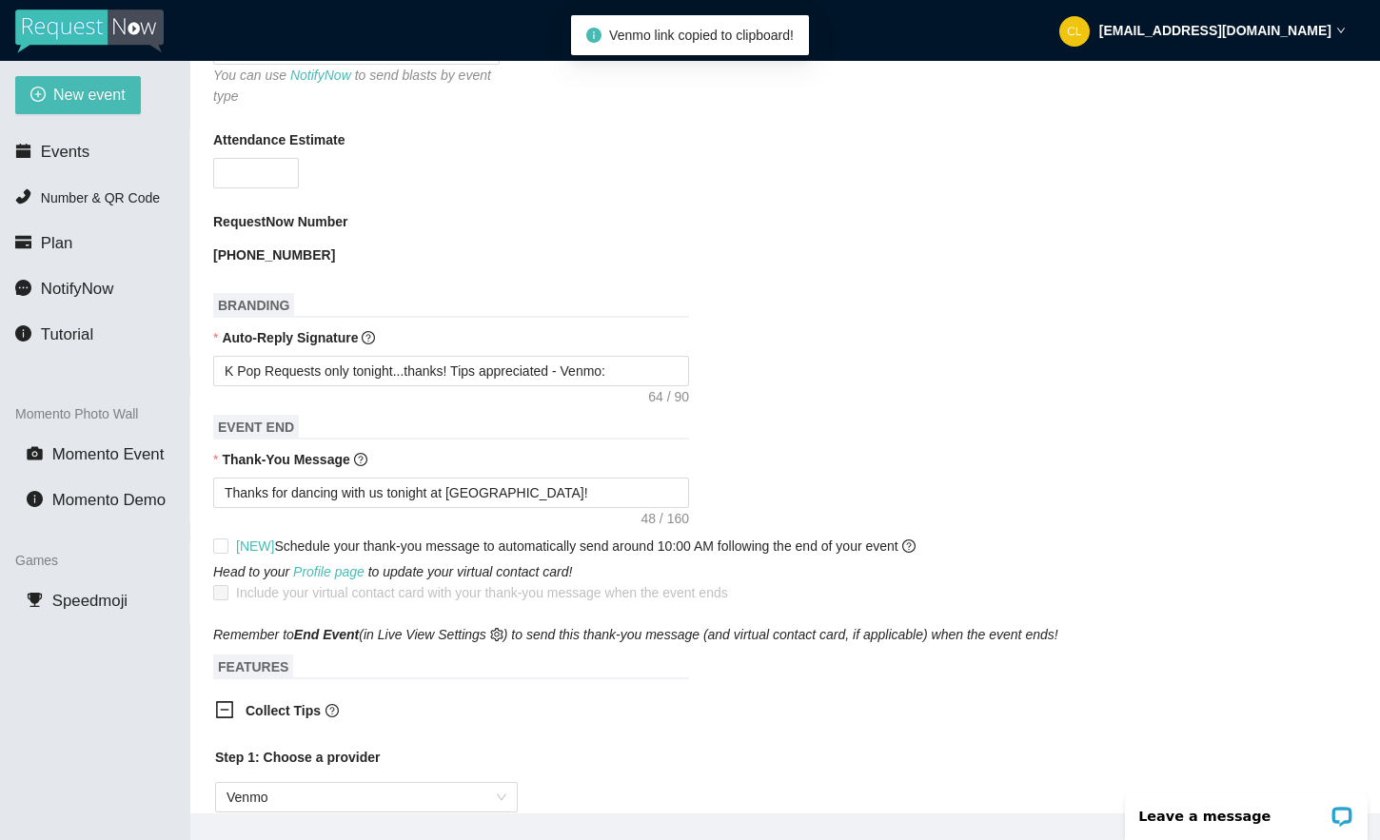
scroll to position [524, 0]
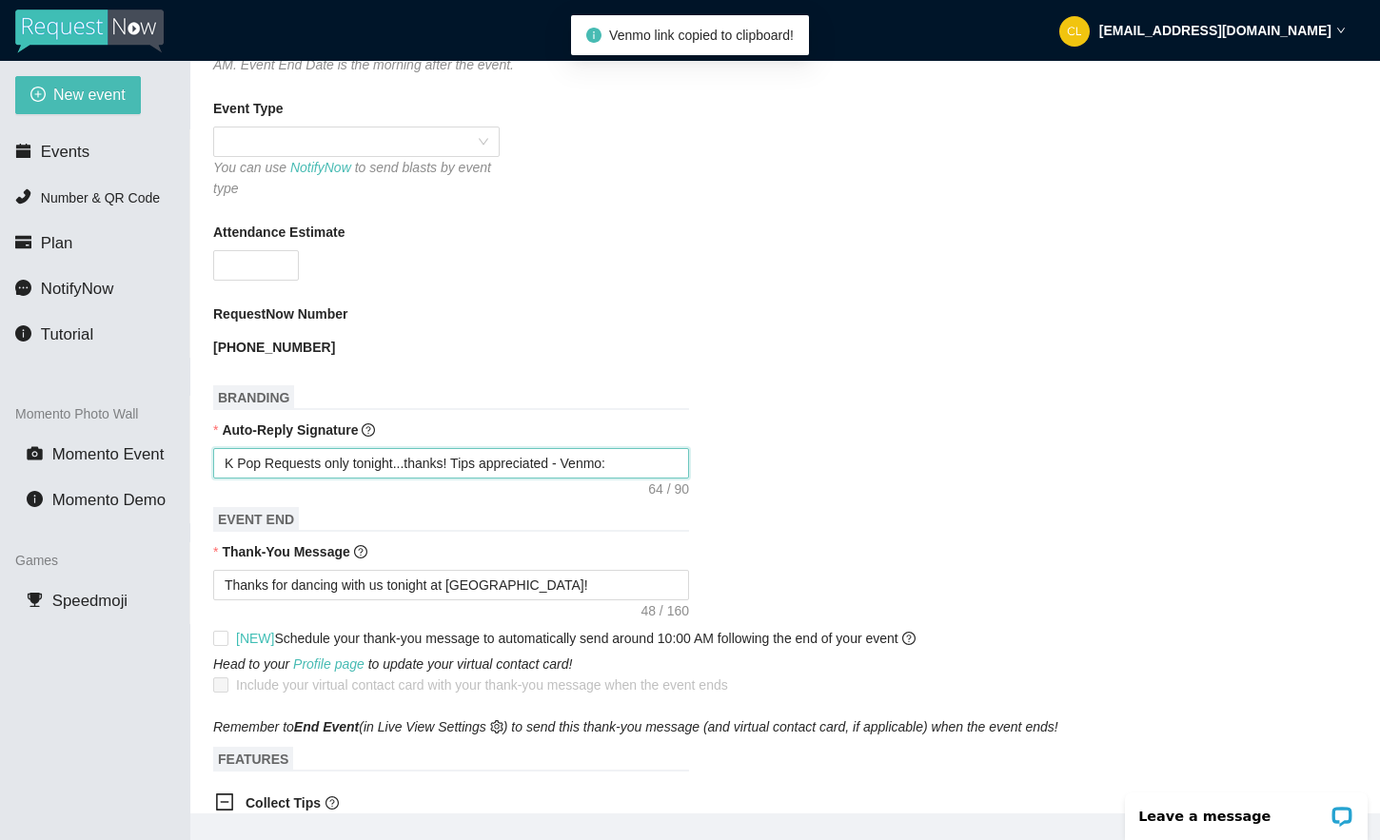
click at [660, 448] on textarea "K Pop Requests only tonight...thanks! Tips appreciated - Venmo:" at bounding box center [451, 463] width 476 height 30
click at [637, 464] on textarea "K Pop Requests only tonight...thanks! Tips appreciated - Venmo:" at bounding box center [451, 463] width 476 height 30
paste textarea "[URL][DOMAIN_NAME]"
type textarea "K Pop Requests only tonight...thanks! Tips appreciated - Venmo: [URL][DOMAIN_NA…"
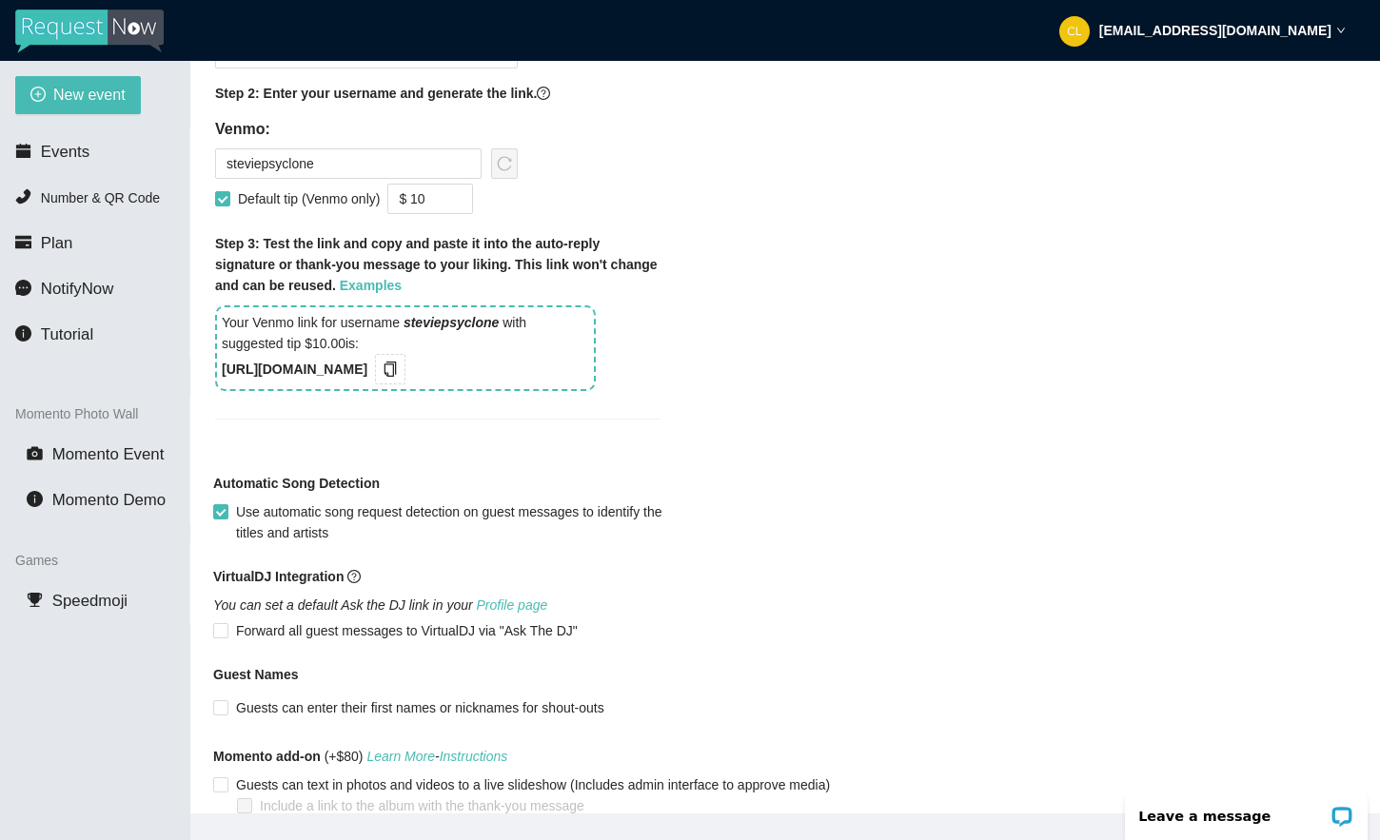
scroll to position [1498, 0]
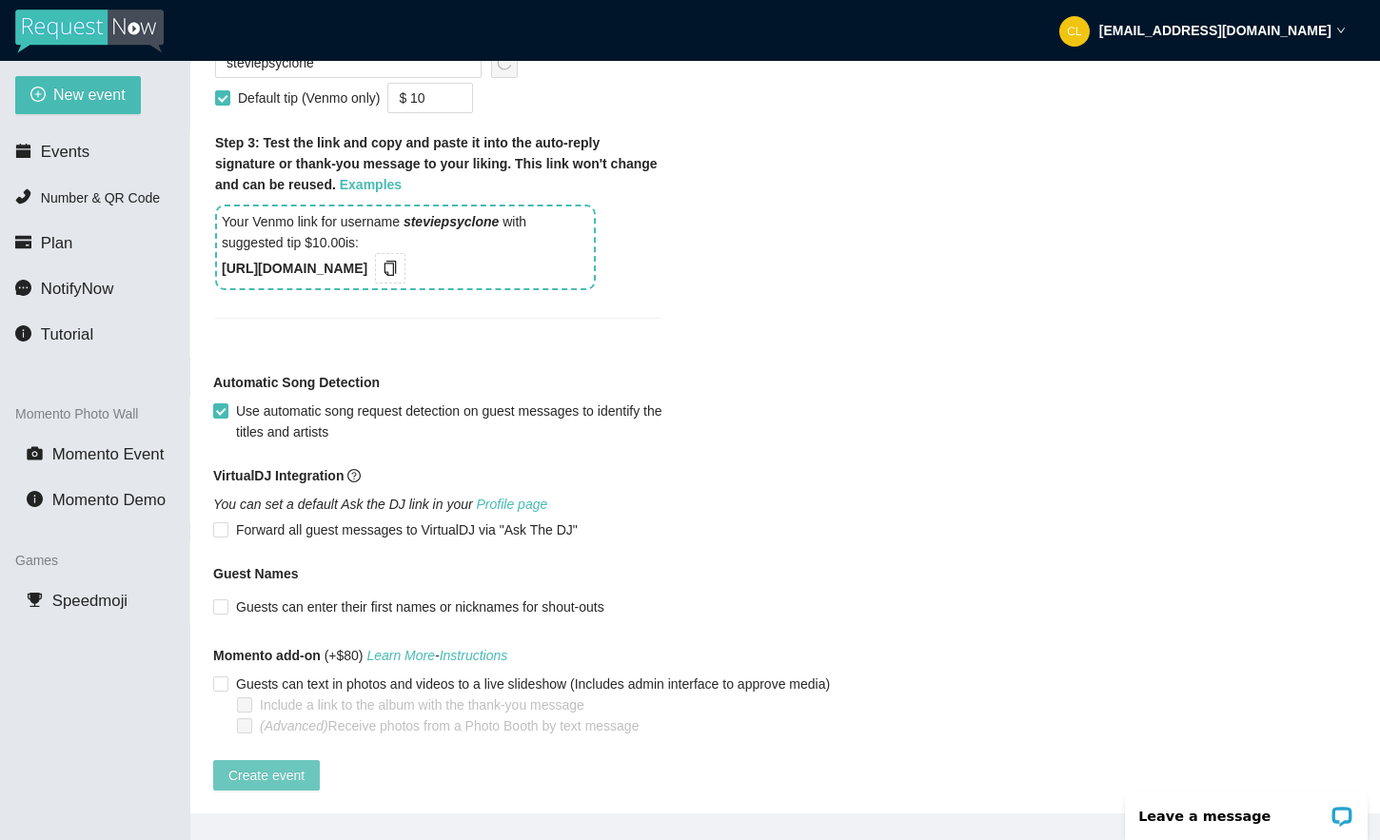
type textarea "K Pop Requests only tonight...thanks! Tips appreciated - Venmo: [URL][DOMAIN_NA…"
click at [266, 765] on span "Create event" at bounding box center [266, 775] width 76 height 21
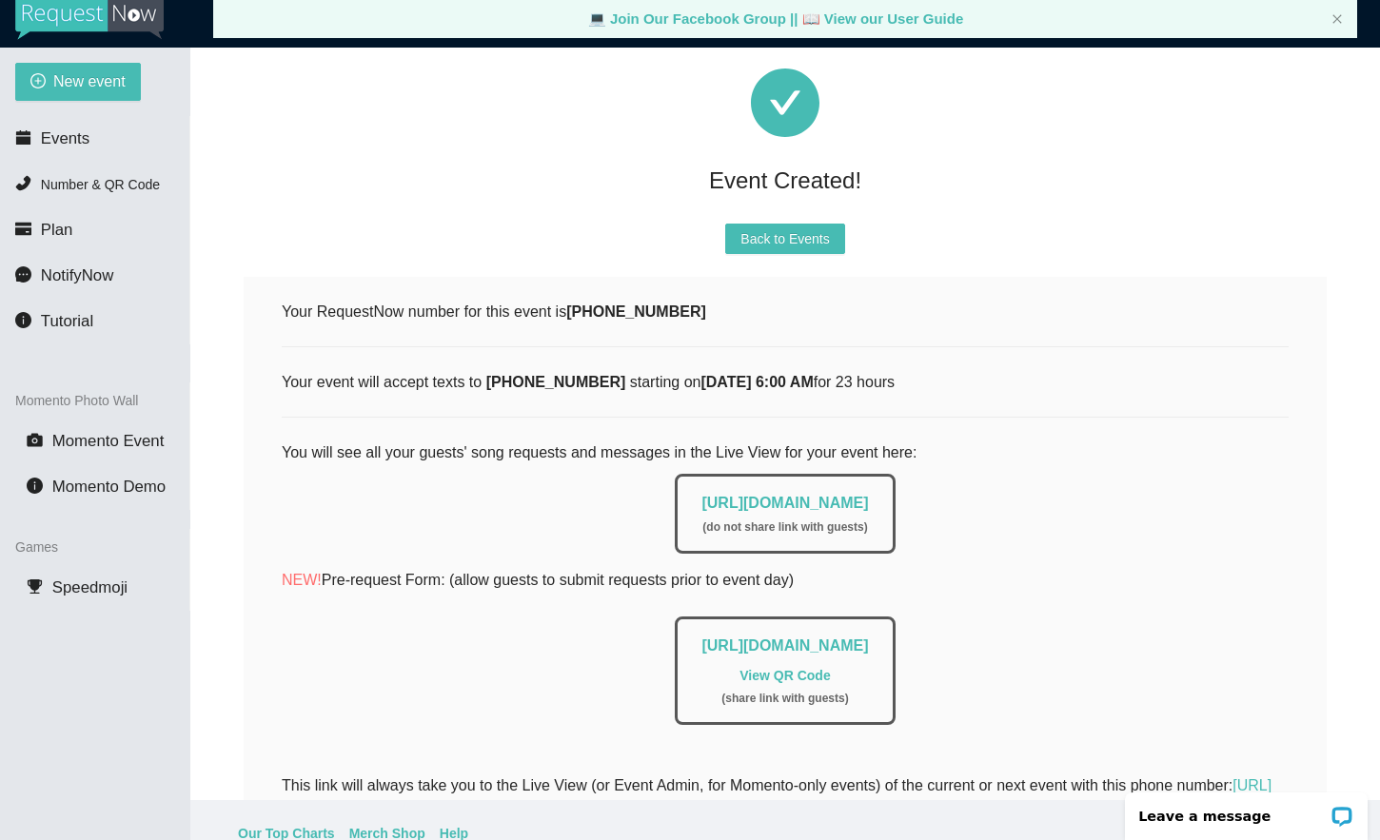
scroll to position [0, 0]
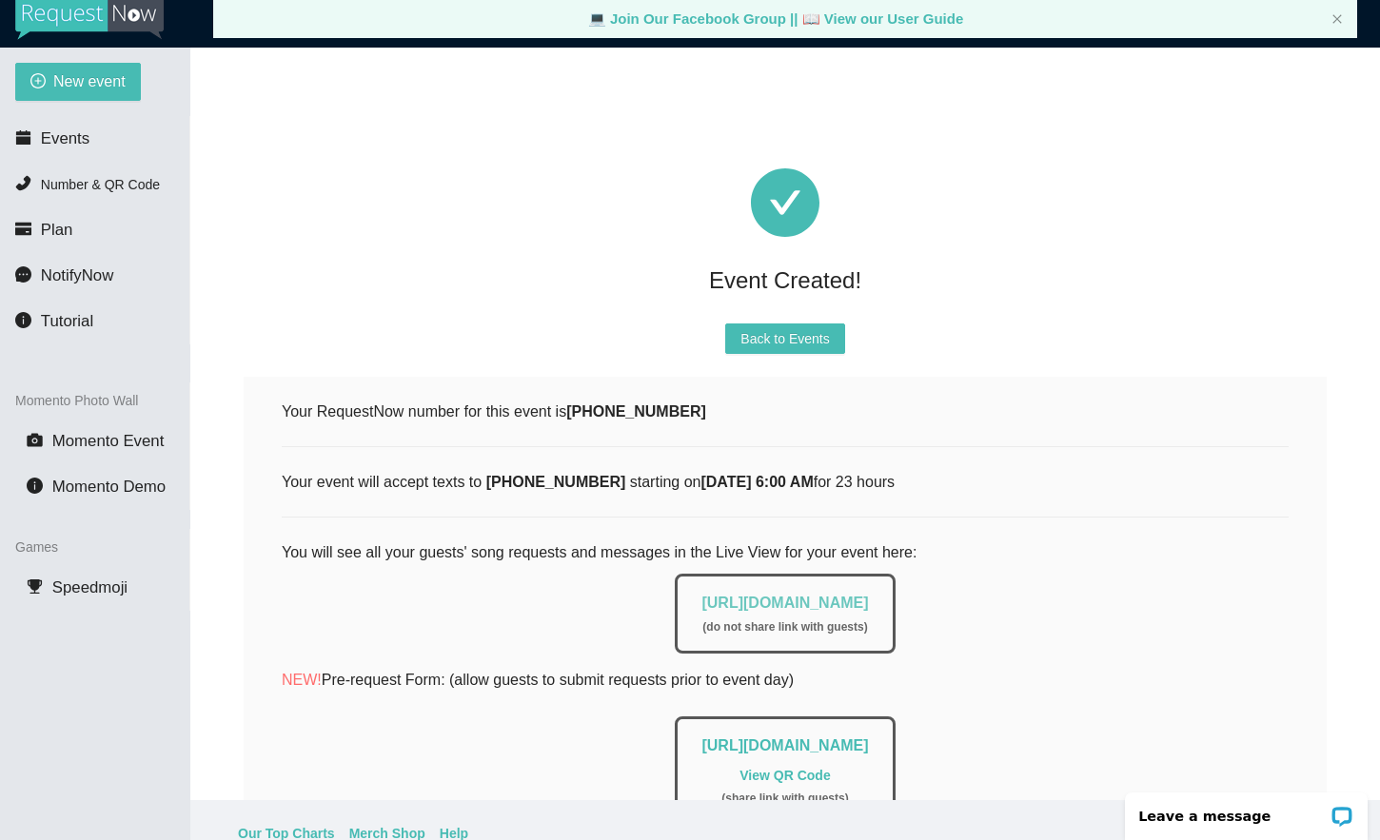
click at [712, 605] on link "[URL][DOMAIN_NAME]" at bounding box center [784, 603] width 167 height 16
